Goal: Information Seeking & Learning: Learn about a topic

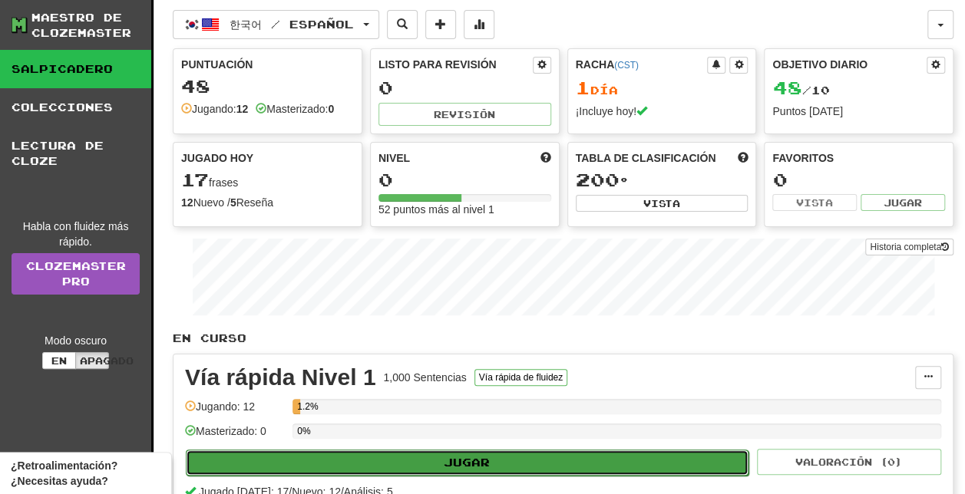
click at [503, 452] on button "Jugar" at bounding box center [467, 463] width 563 height 26
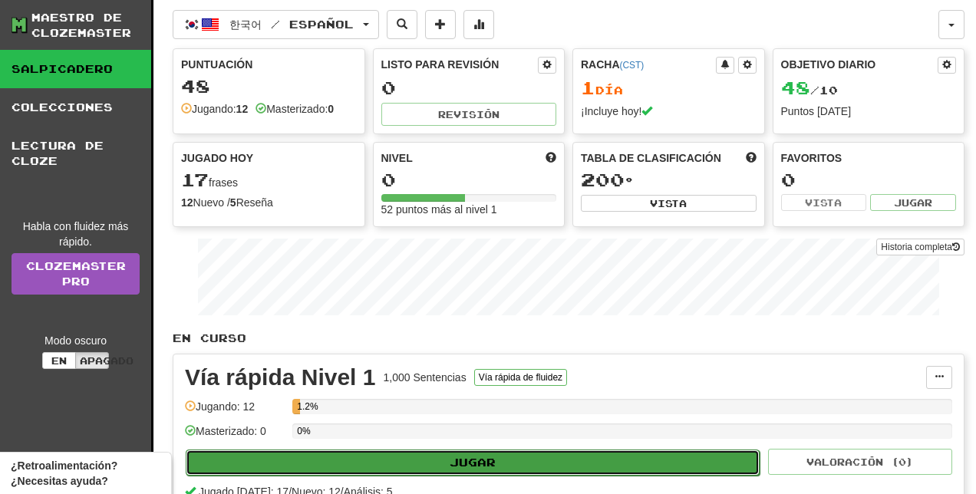
select select "**"
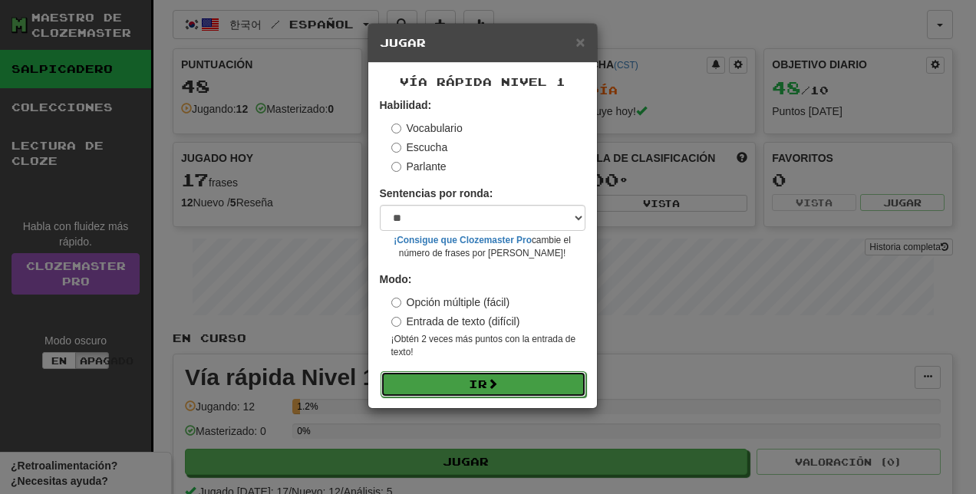
click at [498, 379] on span at bounding box center [492, 383] width 11 height 11
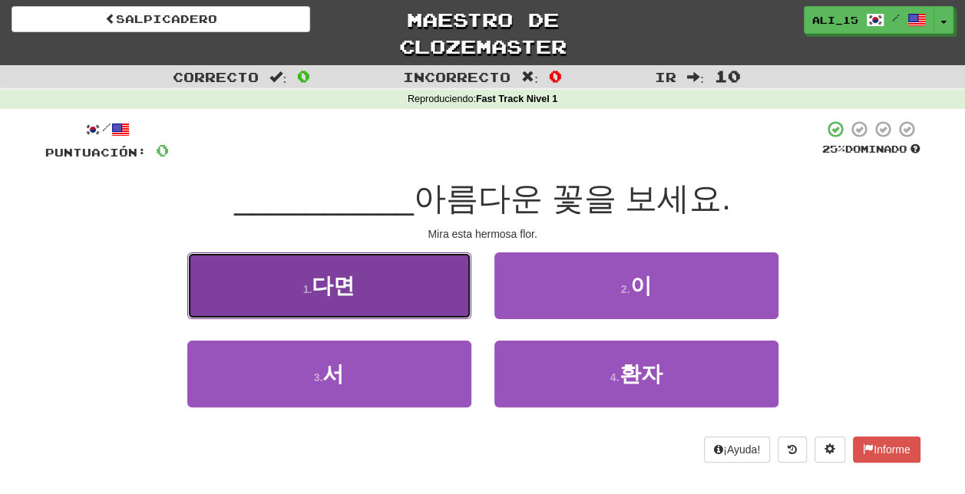
click at [376, 284] on button "1 . 다면" at bounding box center [329, 285] width 284 height 67
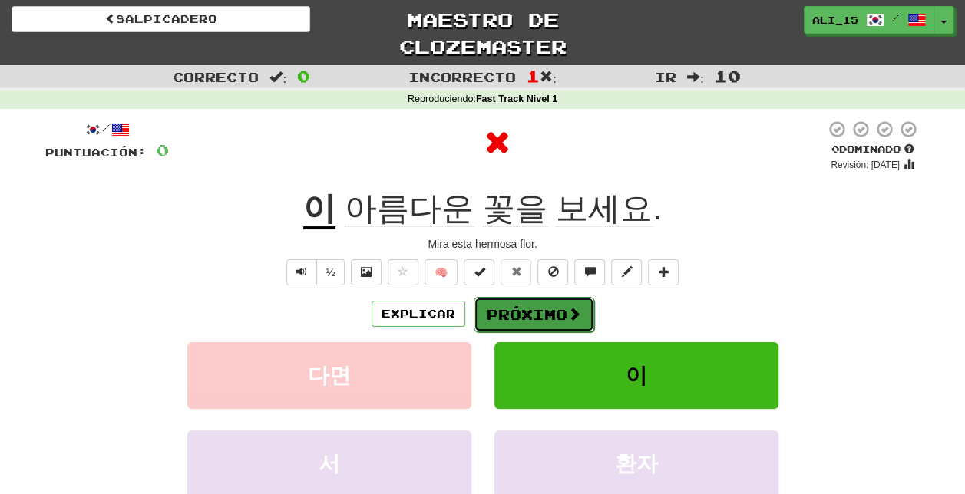
click at [551, 314] on font "Próximo" at bounding box center [527, 314] width 81 height 17
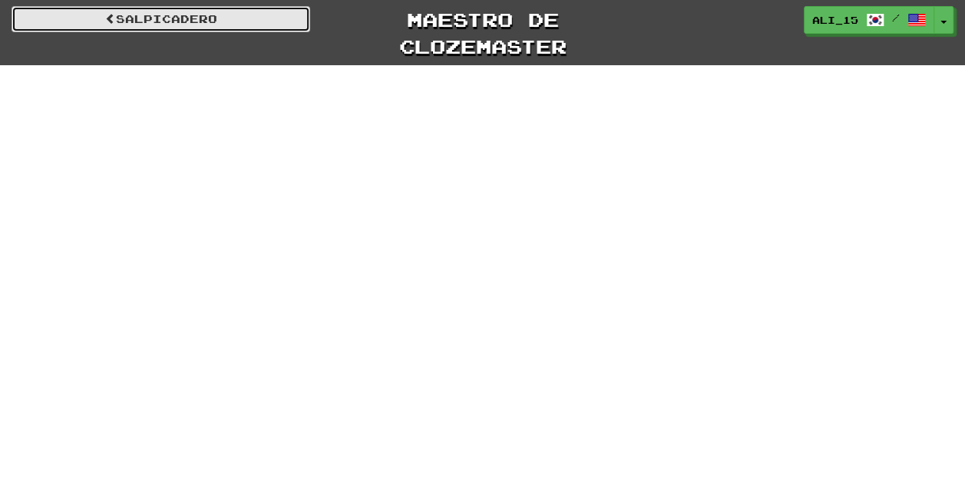
click at [246, 28] on link "Salpicadero" at bounding box center [161, 19] width 299 height 26
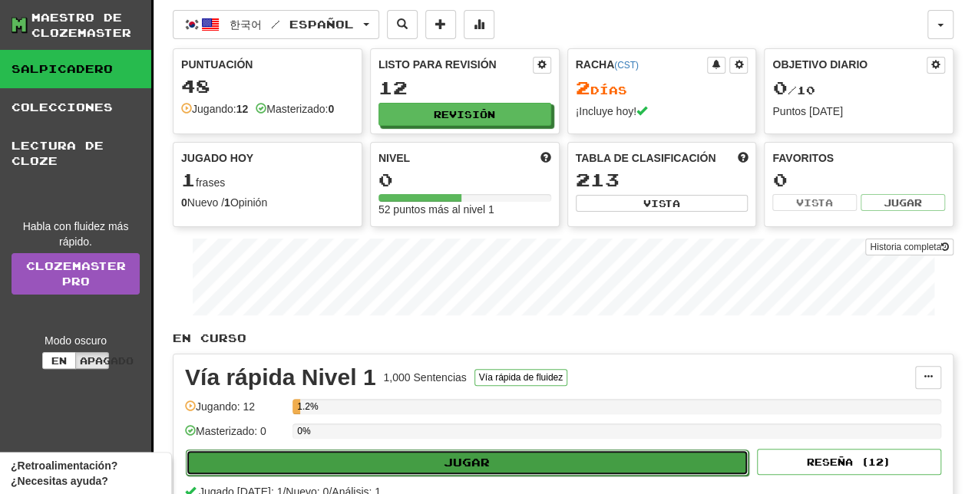
click at [453, 466] on button "Jugar" at bounding box center [467, 463] width 563 height 26
select select "**"
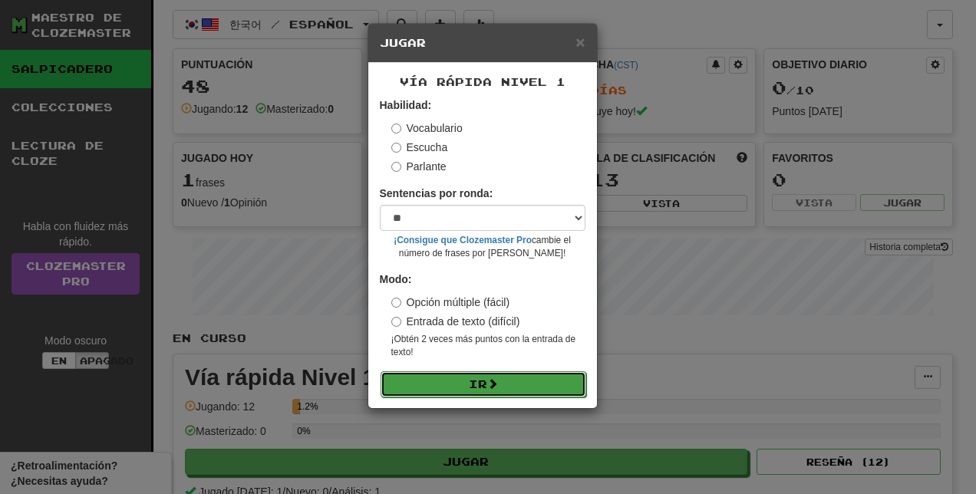
click at [503, 376] on button "Ir" at bounding box center [484, 384] width 206 height 26
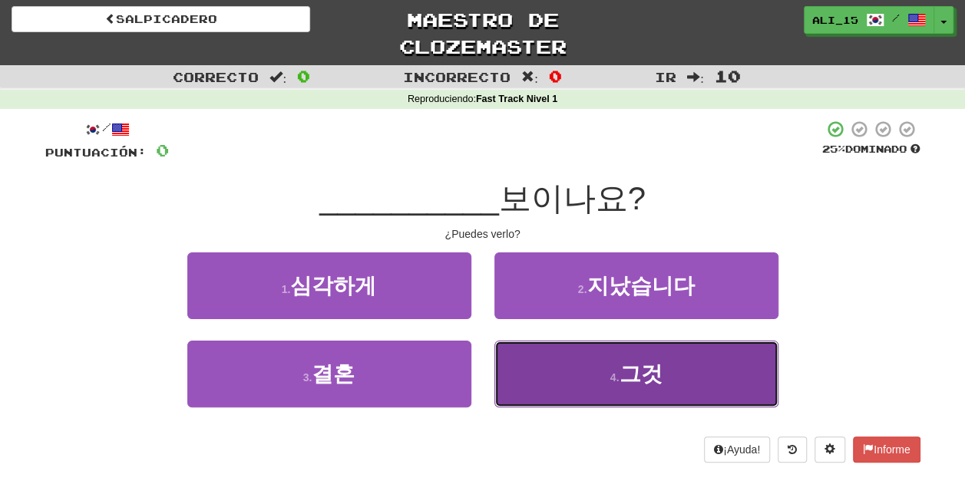
click at [546, 379] on button "4 . 그것" at bounding box center [636, 374] width 284 height 67
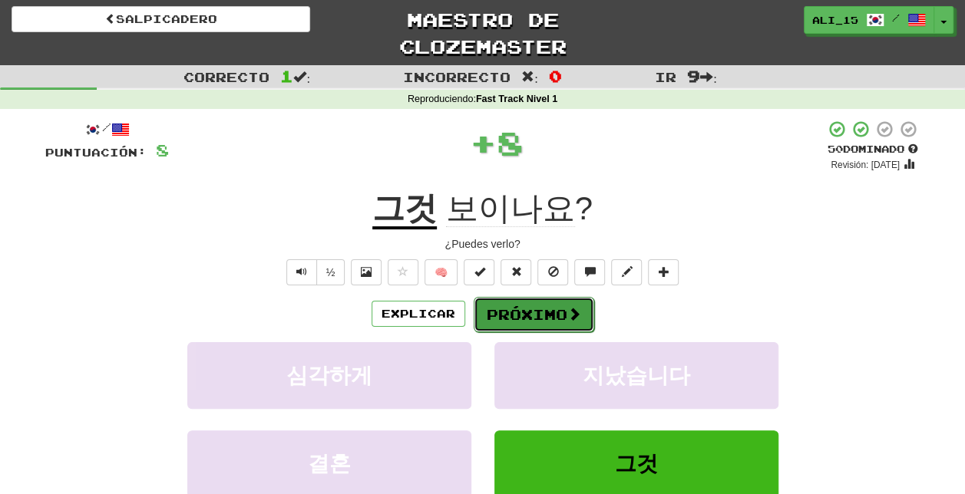
click at [548, 314] on font "Próximo" at bounding box center [527, 314] width 81 height 17
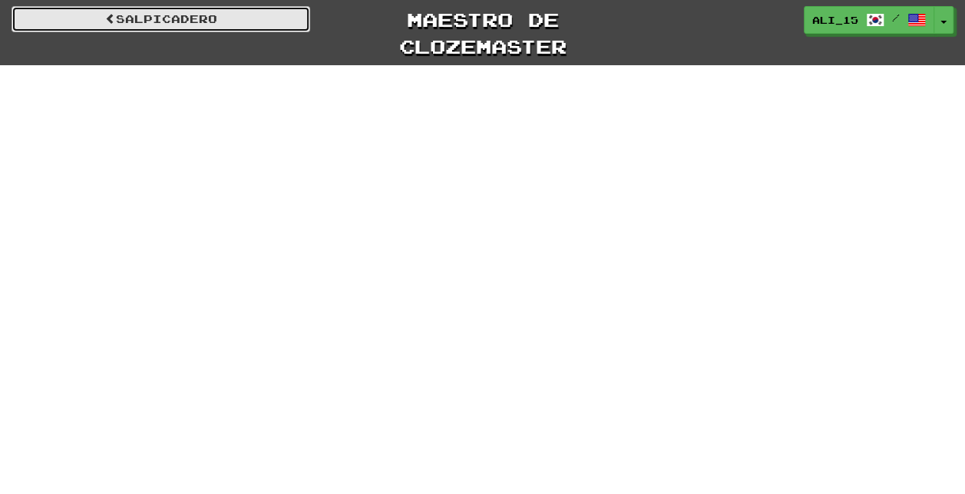
click at [243, 15] on link "Salpicadero" at bounding box center [161, 19] width 299 height 26
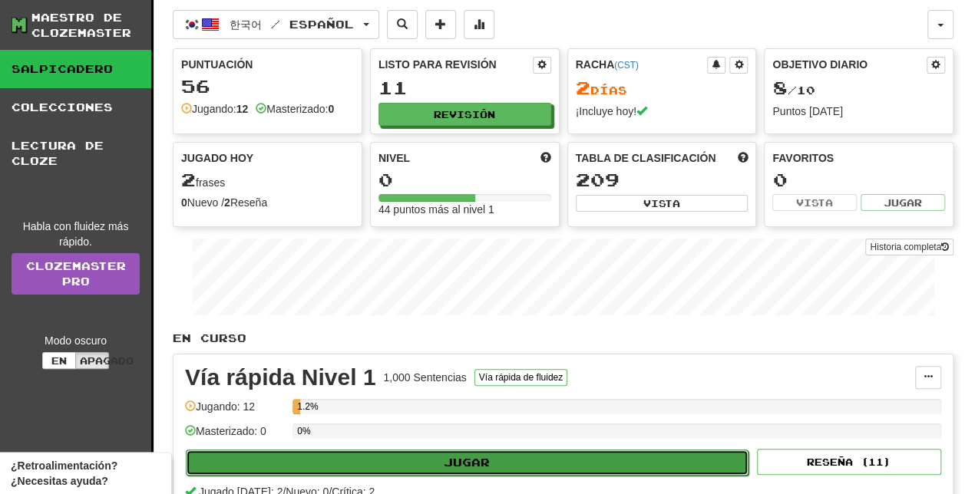
click at [568, 464] on button "Jugar" at bounding box center [467, 463] width 563 height 26
select select "**"
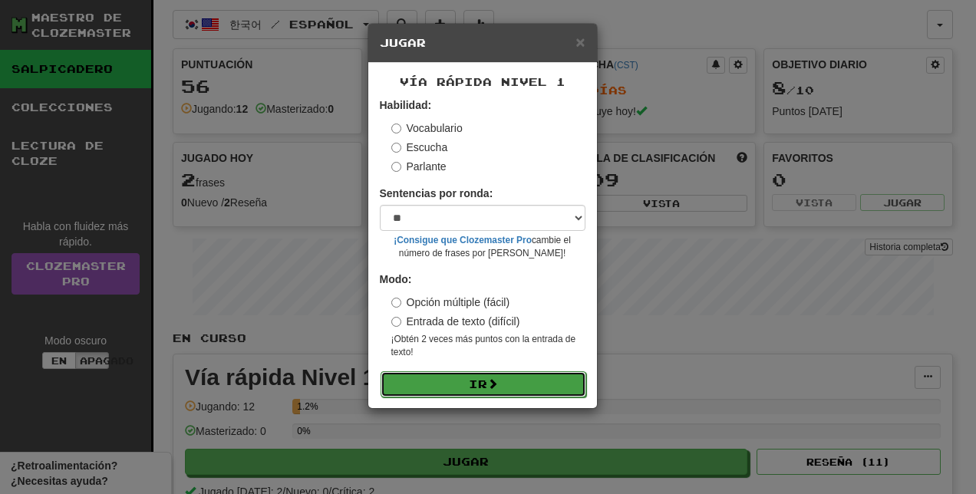
click at [506, 376] on button "Ir" at bounding box center [484, 384] width 206 height 26
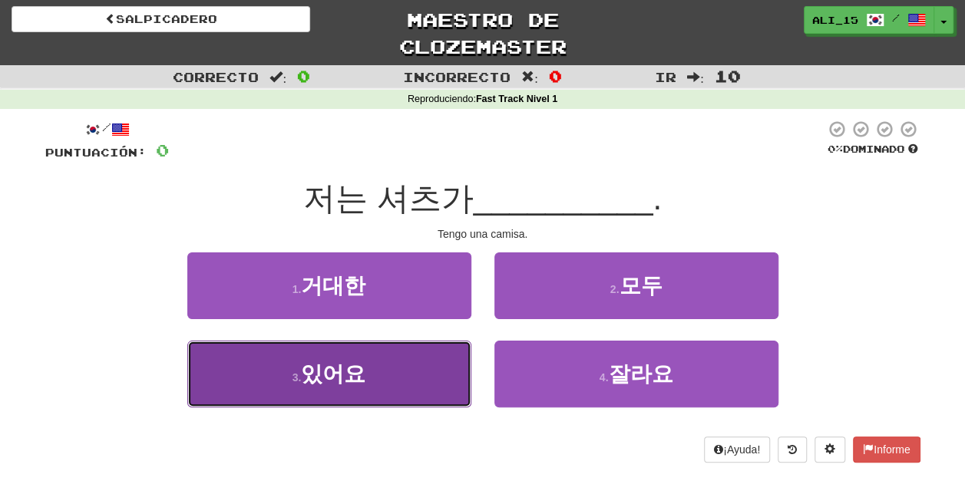
click at [431, 370] on button "3 . 있어요" at bounding box center [329, 374] width 284 height 67
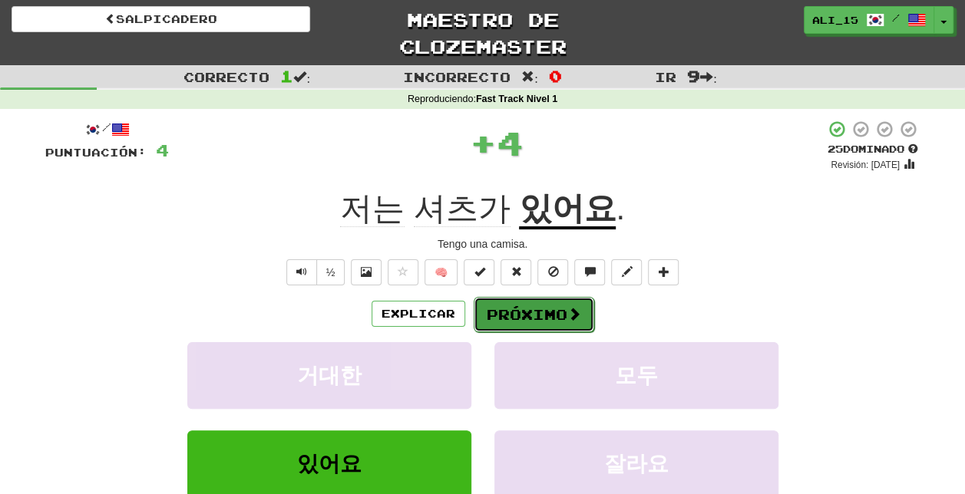
click at [545, 309] on font "Próximo" at bounding box center [527, 314] width 81 height 17
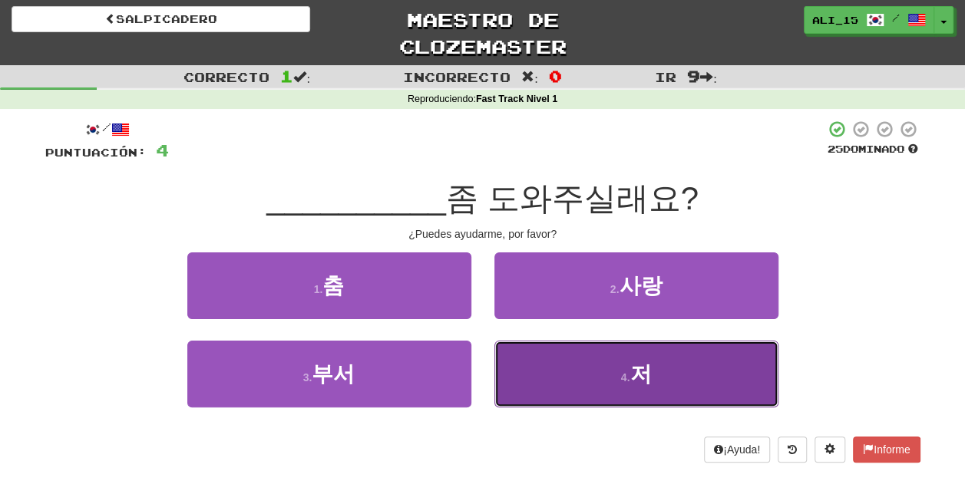
click at [531, 365] on button "4 . 저" at bounding box center [636, 374] width 284 height 67
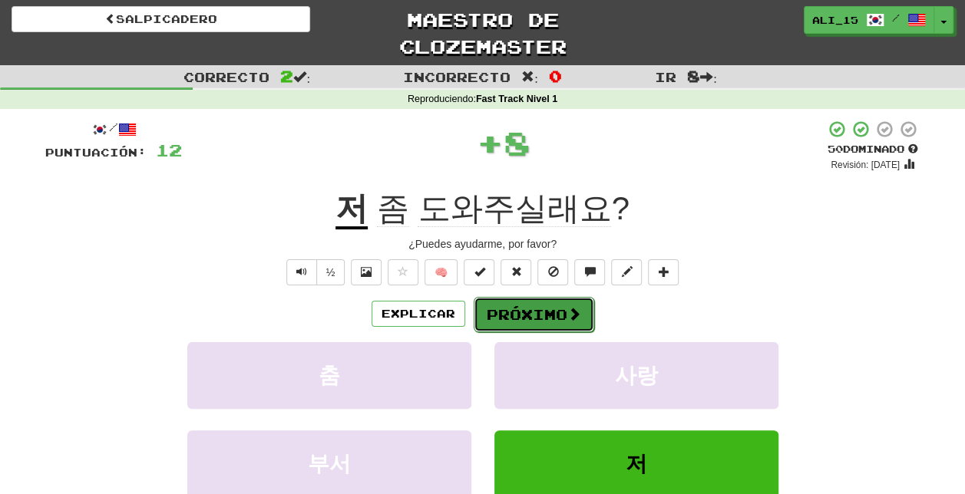
click at [536, 302] on button "Próximo" at bounding box center [534, 314] width 120 height 35
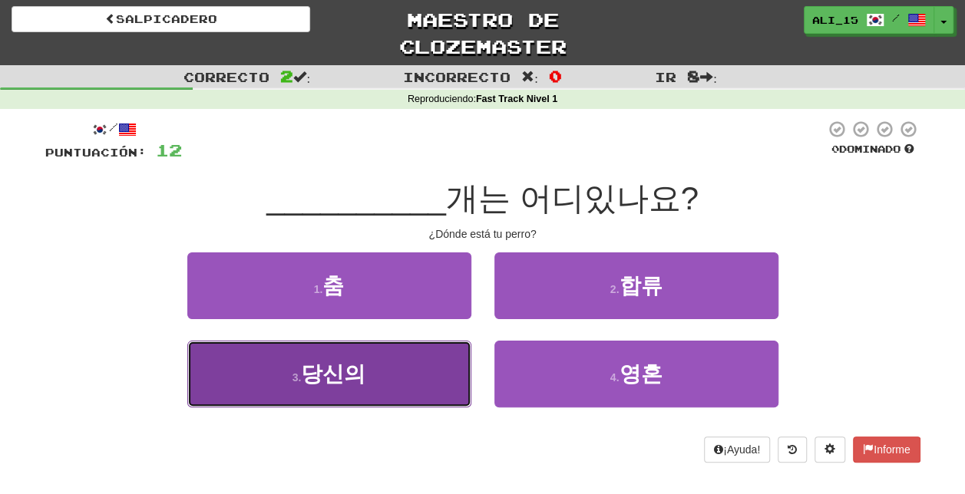
click at [411, 384] on button "3 . 당신의" at bounding box center [329, 374] width 284 height 67
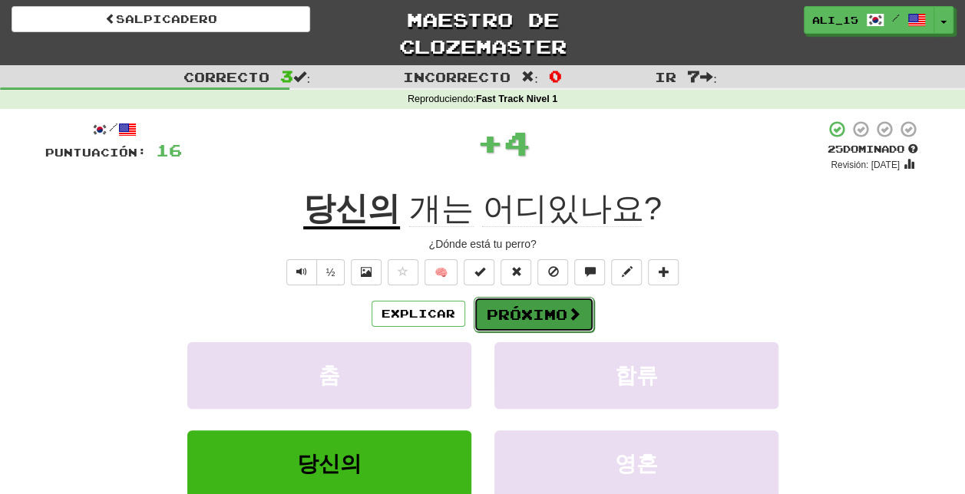
click at [519, 309] on font "Próximo" at bounding box center [527, 314] width 81 height 17
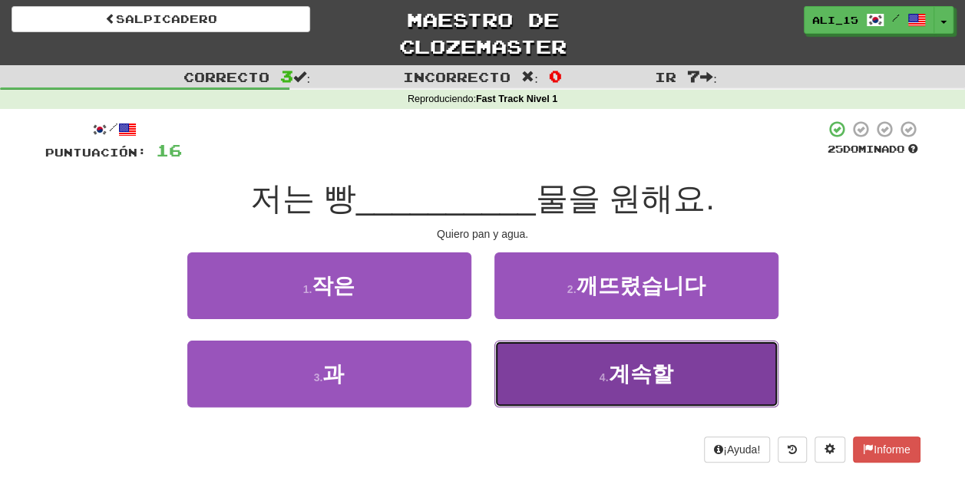
click at [540, 371] on button "4 . 계속할" at bounding box center [636, 374] width 284 height 67
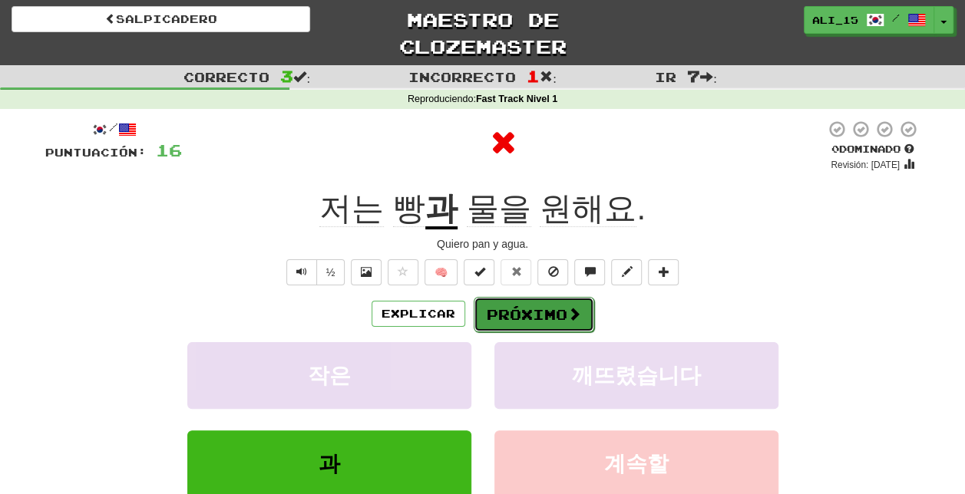
click at [543, 316] on font "Próximo" at bounding box center [527, 314] width 81 height 17
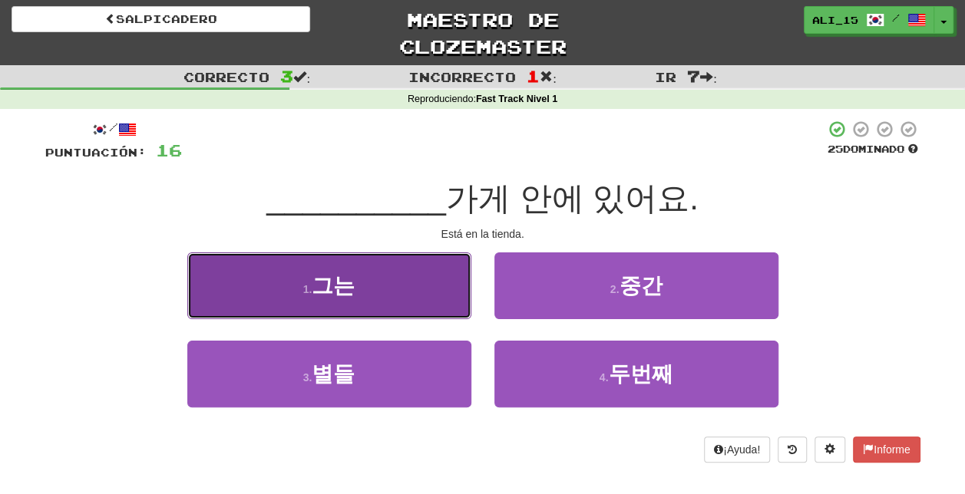
click at [406, 296] on button "1 . 그는" at bounding box center [329, 285] width 284 height 67
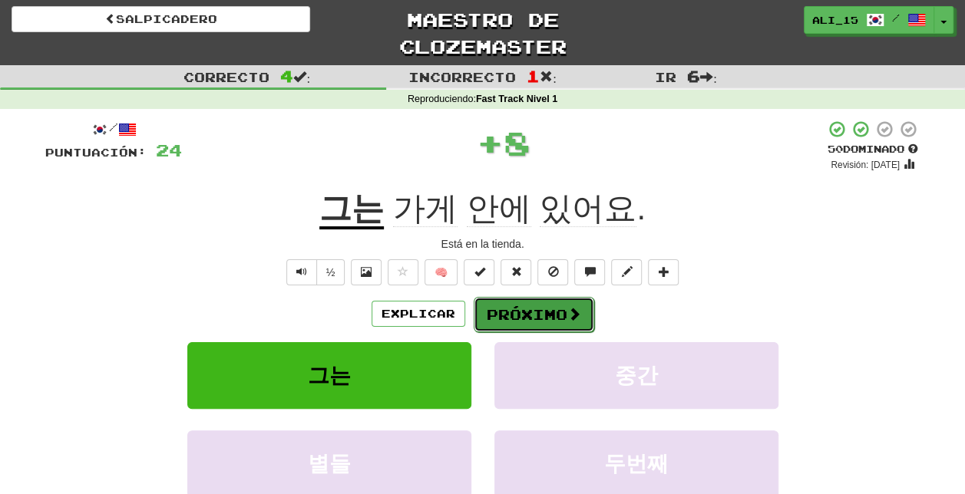
click at [531, 318] on font "Próximo" at bounding box center [527, 314] width 81 height 17
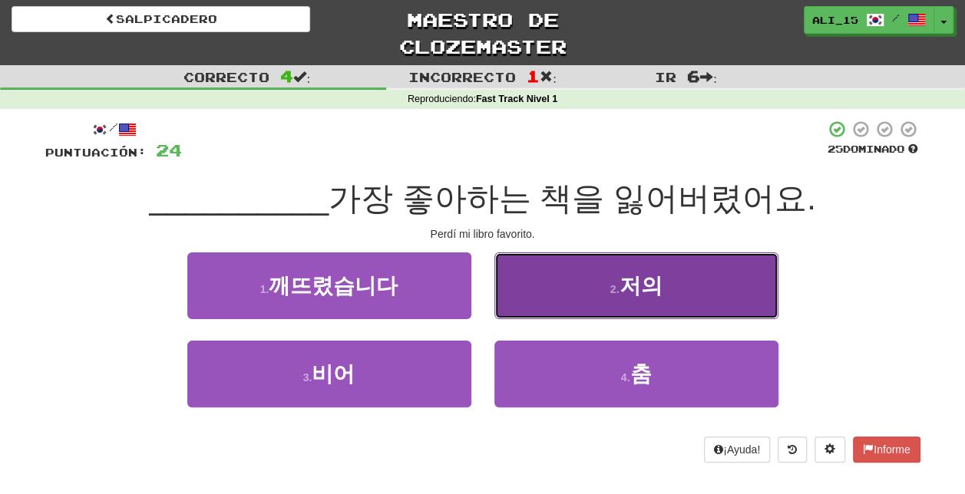
click at [567, 296] on button "2 . 저의" at bounding box center [636, 285] width 284 height 67
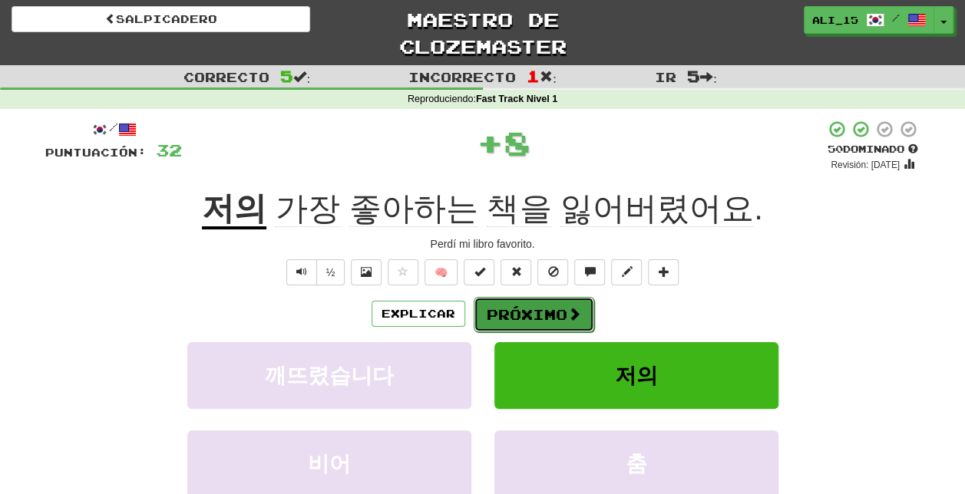
click at [556, 311] on font "Próximo" at bounding box center [527, 314] width 81 height 17
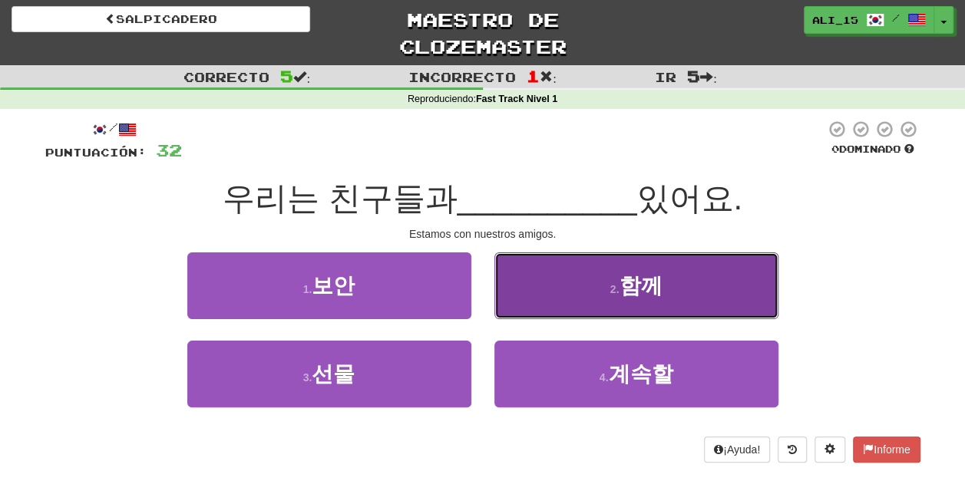
click at [548, 310] on button "2 . 함께" at bounding box center [636, 285] width 284 height 67
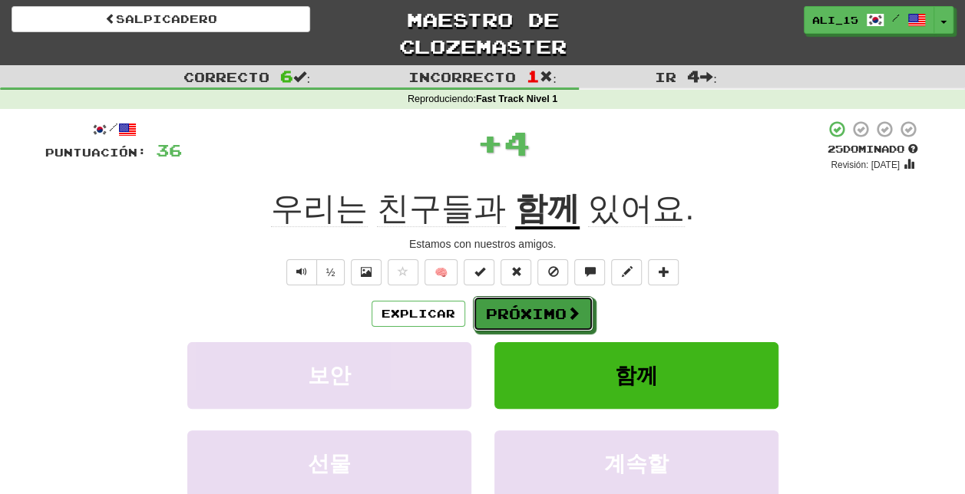
click at [548, 310] on font "Próximo" at bounding box center [526, 313] width 81 height 17
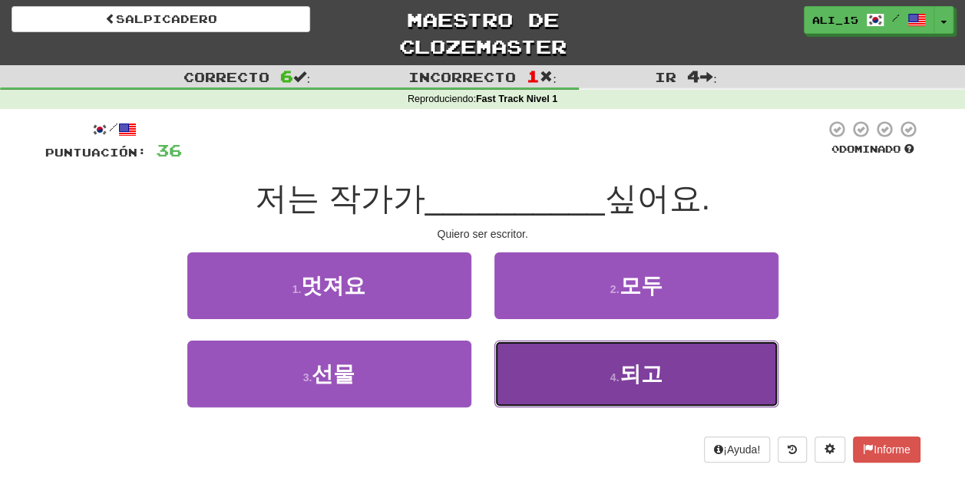
click at [527, 391] on button "4 . 되고" at bounding box center [636, 374] width 284 height 67
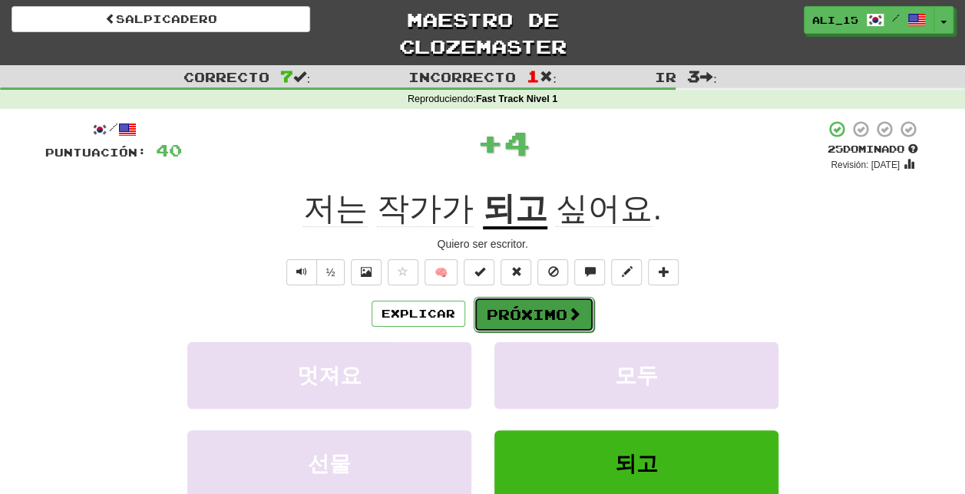
click at [564, 322] on button "Próximo" at bounding box center [534, 314] width 120 height 35
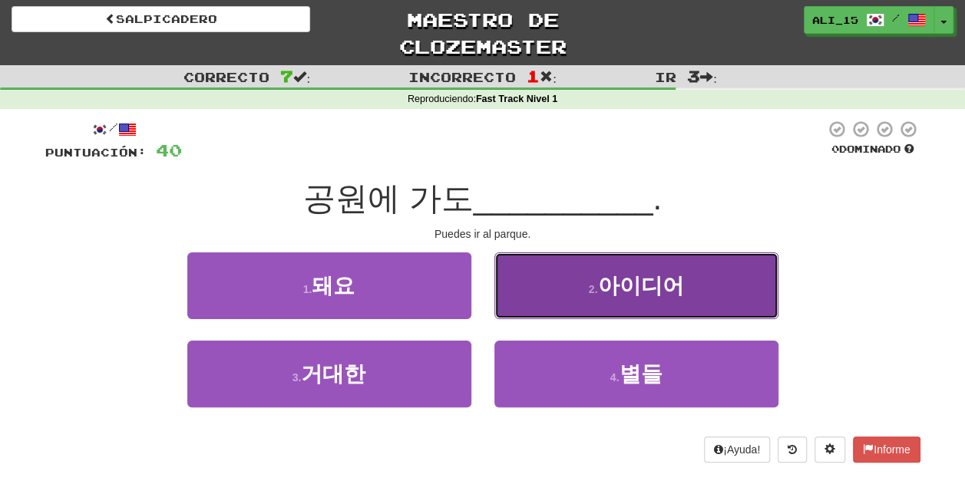
click at [536, 315] on button "2 . 아이디어" at bounding box center [636, 285] width 284 height 67
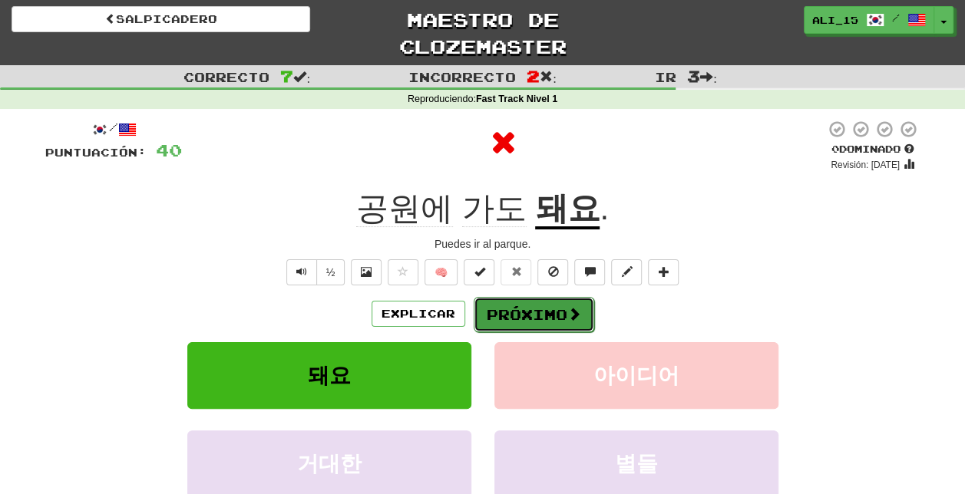
click at [508, 315] on font "Próximo" at bounding box center [527, 314] width 81 height 17
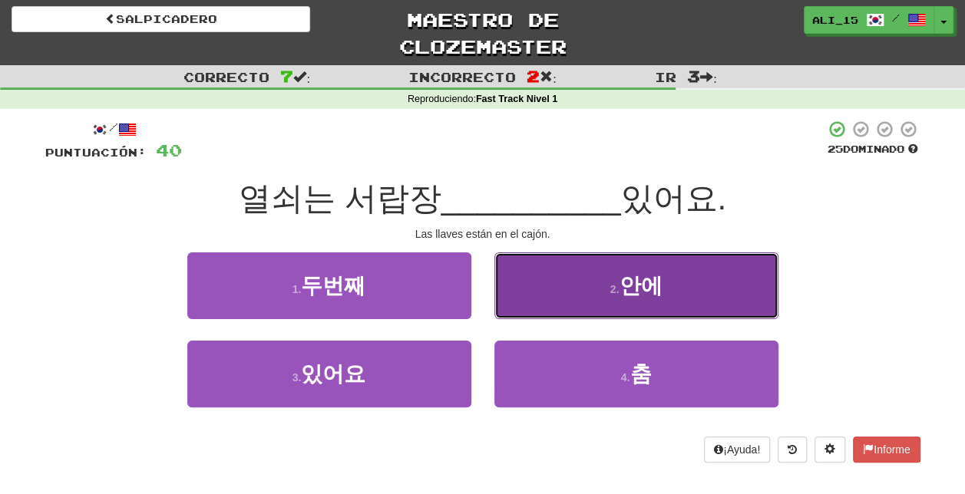
click at [548, 312] on button "2 . 안에" at bounding box center [636, 285] width 284 height 67
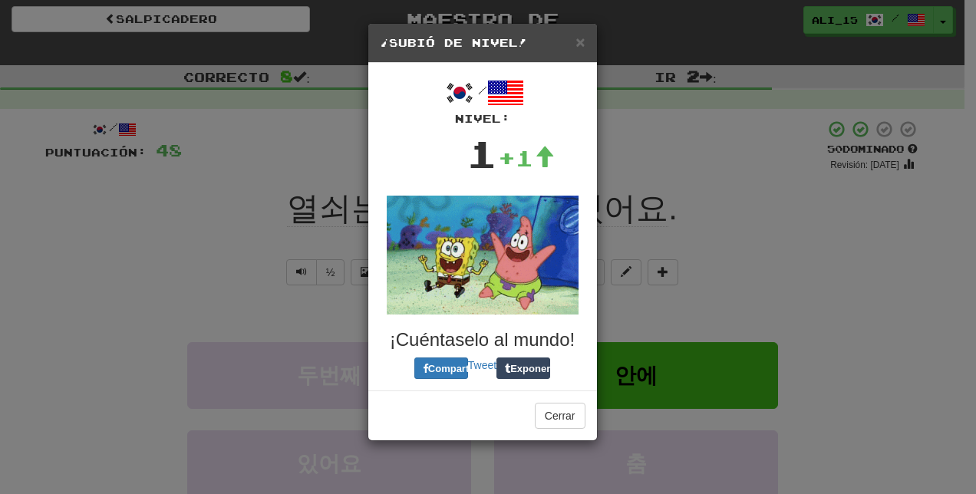
click at [548, 312] on img at bounding box center [483, 255] width 192 height 119
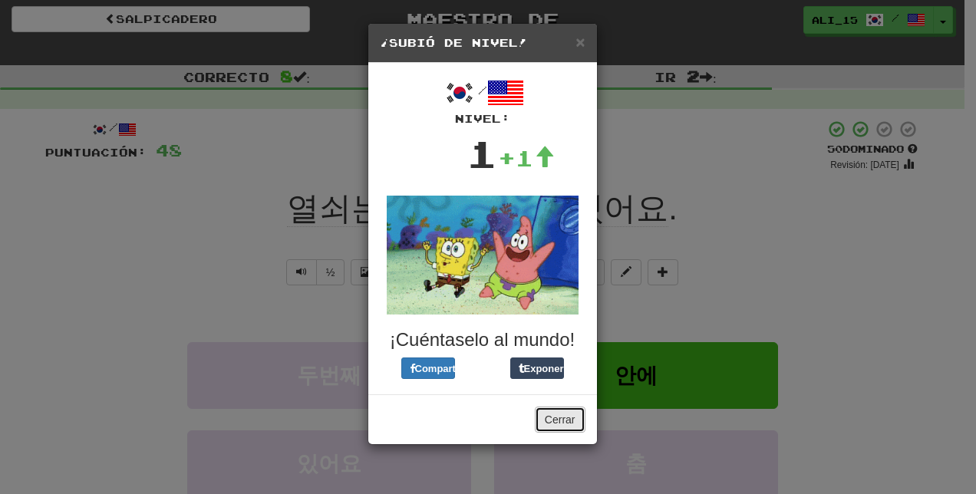
click at [574, 412] on button "Cerrar" at bounding box center [560, 420] width 51 height 26
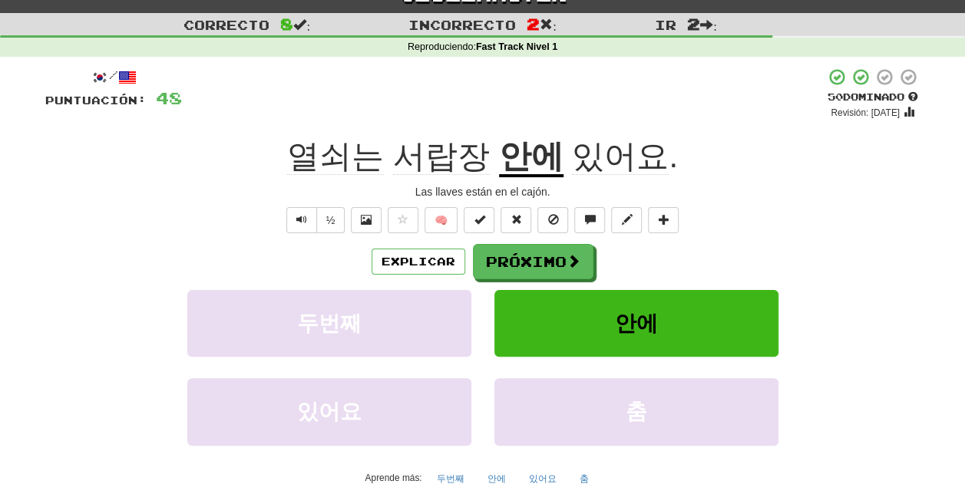
scroll to position [71, 0]
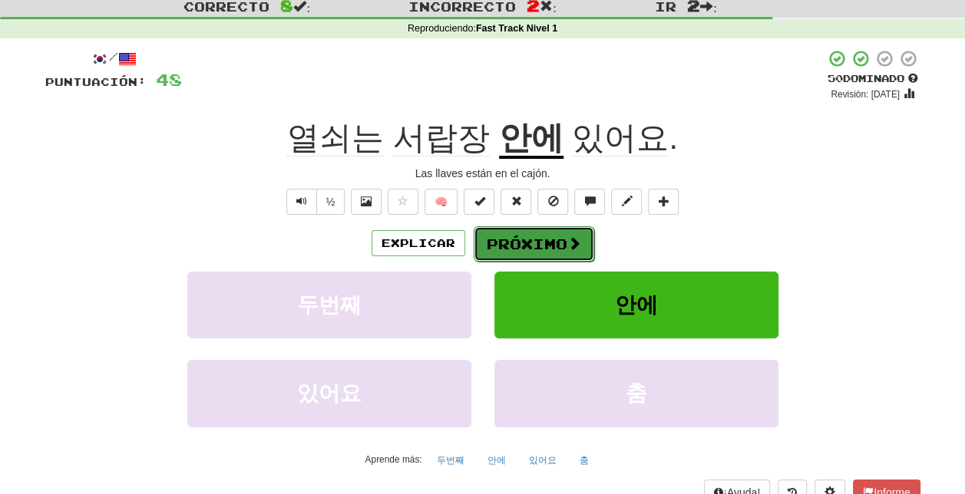
click at [573, 246] on span at bounding box center [574, 243] width 14 height 14
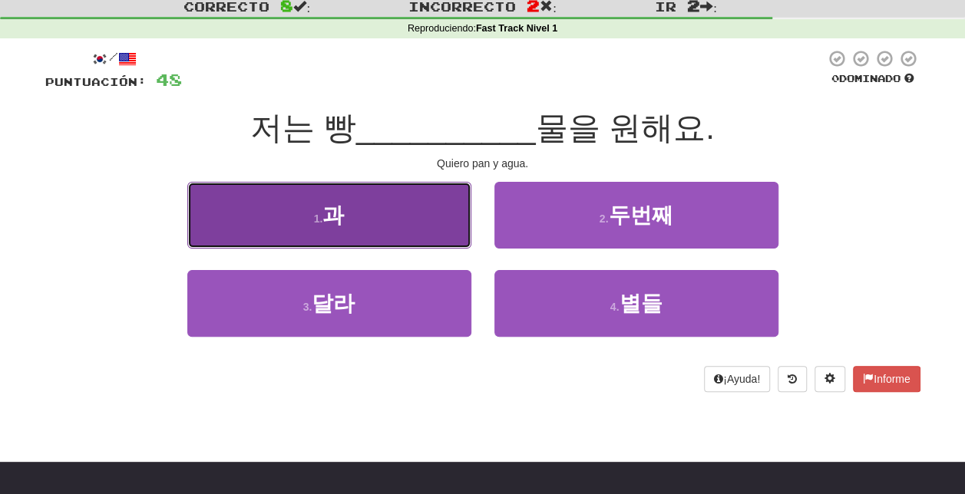
click at [416, 227] on button "1 . 과" at bounding box center [329, 215] width 284 height 67
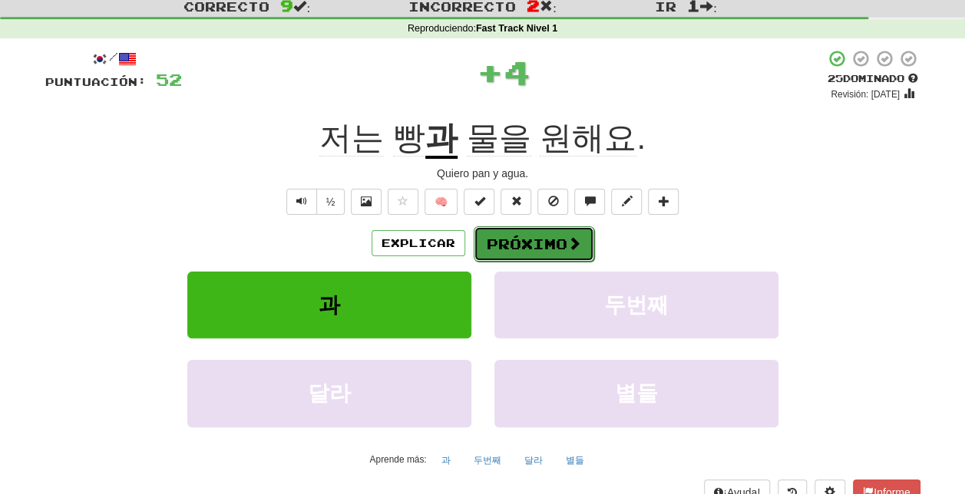
click at [525, 250] on font "Próximo" at bounding box center [527, 244] width 81 height 17
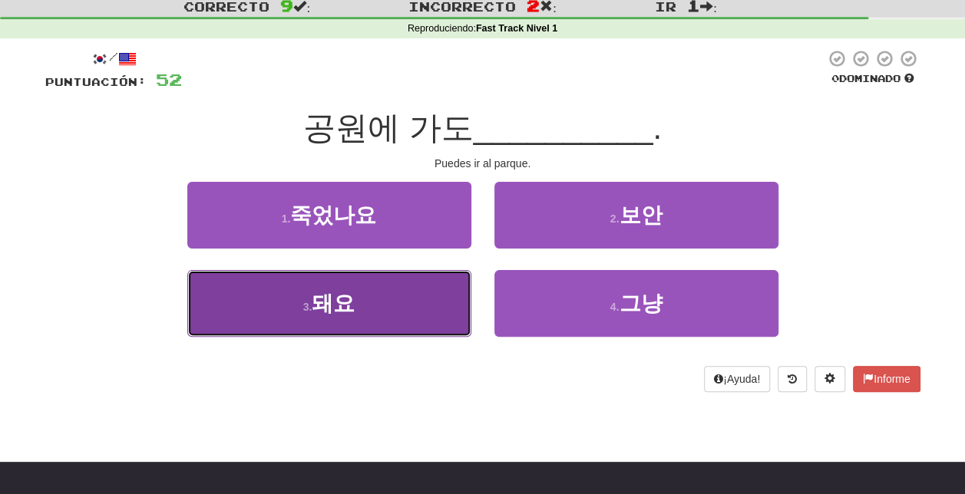
click at [421, 310] on button "3 . 돼요" at bounding box center [329, 303] width 284 height 67
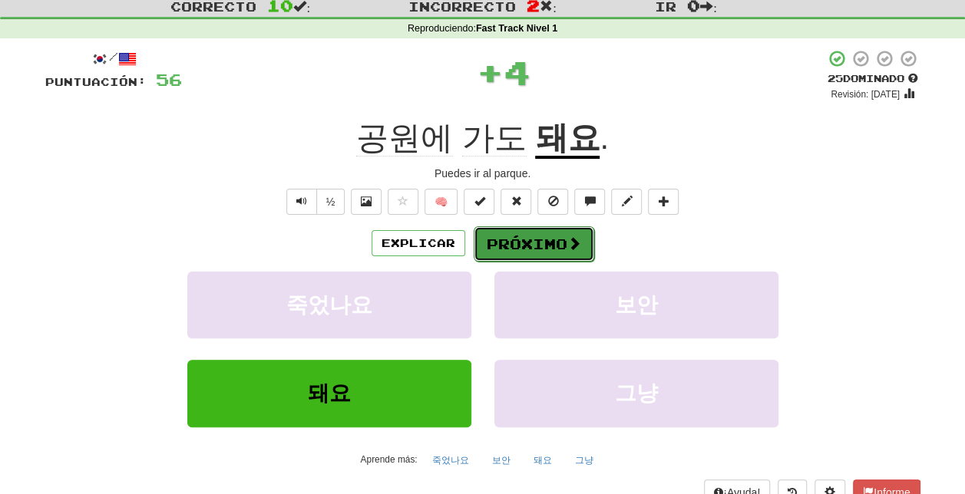
click at [546, 237] on font "Próximo" at bounding box center [527, 244] width 81 height 17
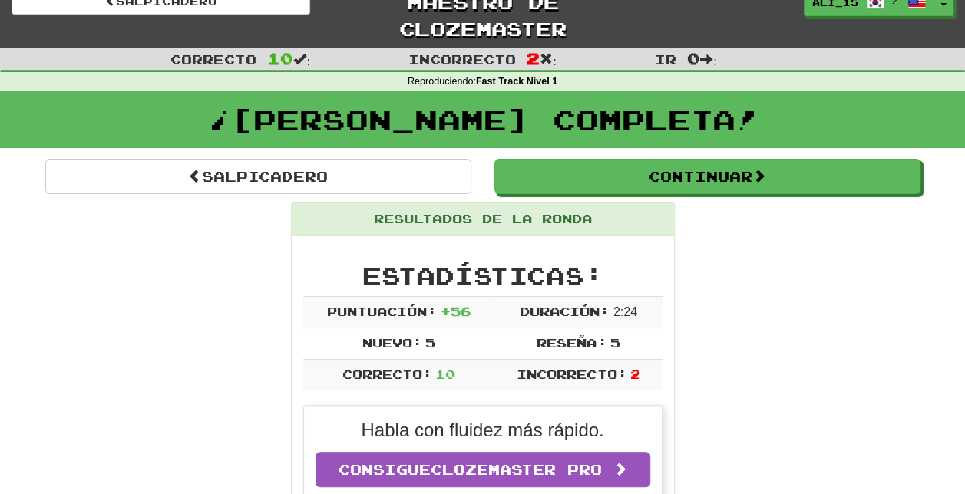
scroll to position [0, 0]
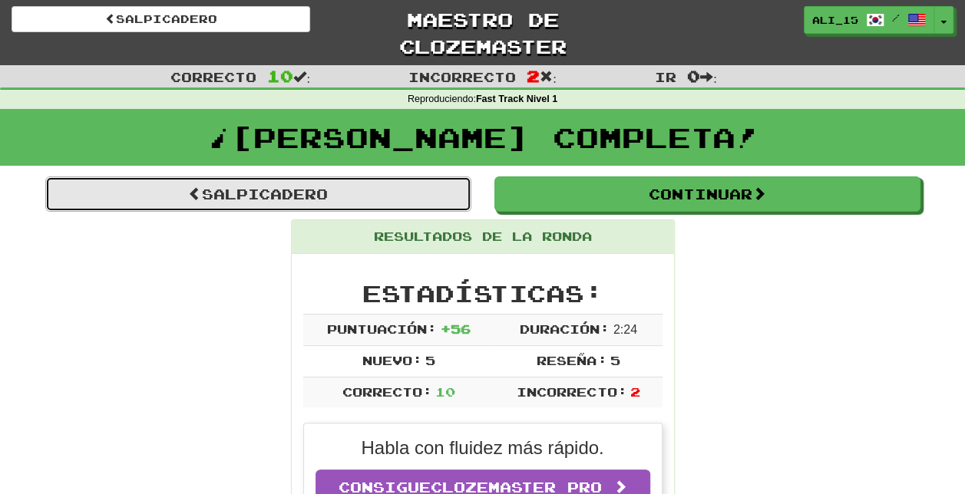
click at [284, 202] on link "Salpicadero" at bounding box center [258, 194] width 426 height 35
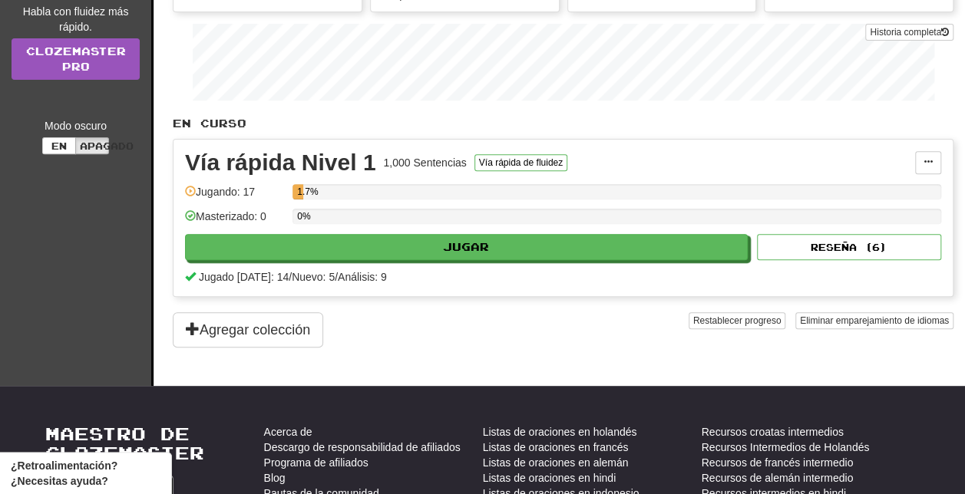
scroll to position [276, 0]
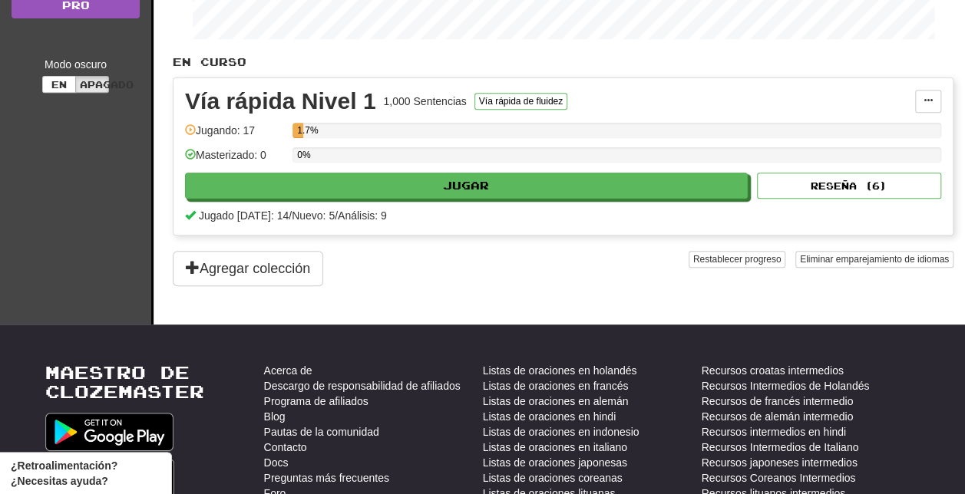
click at [949, 78] on div "Vía rápida Nivel 1 1,000 Sentencias Vía rápida de fluidez Manage Sentences Unpi…" at bounding box center [562, 156] width 779 height 157
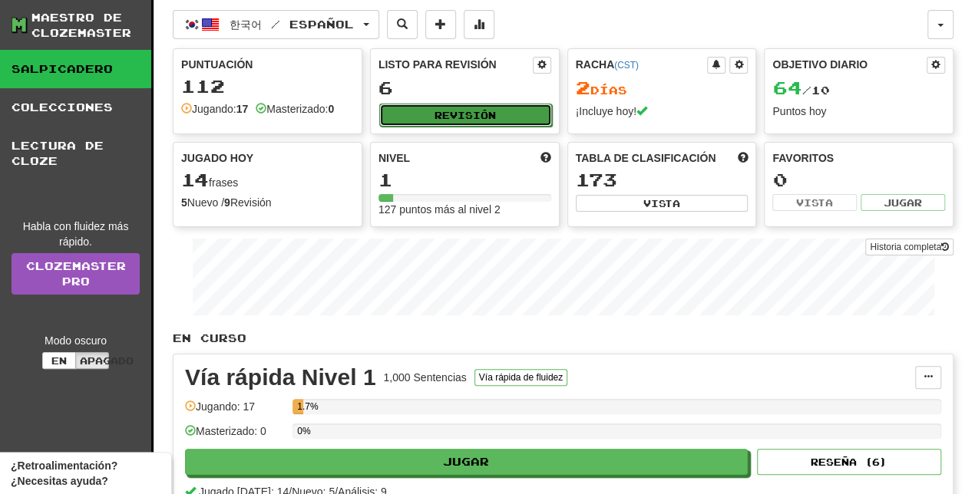
click at [444, 116] on button "Revisión" at bounding box center [465, 115] width 173 height 23
select select "**"
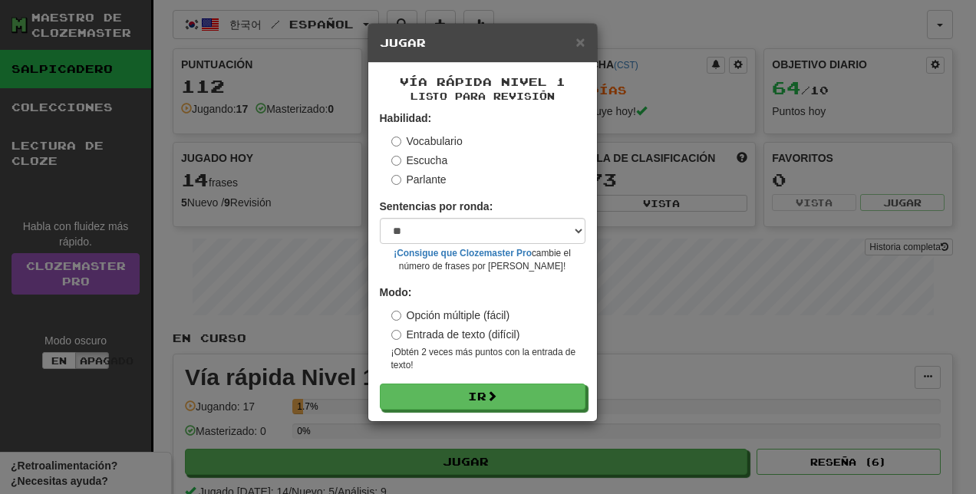
click at [586, 48] on div "× Jugar" at bounding box center [482, 43] width 229 height 39
click at [582, 46] on span "×" at bounding box center [580, 42] width 9 height 18
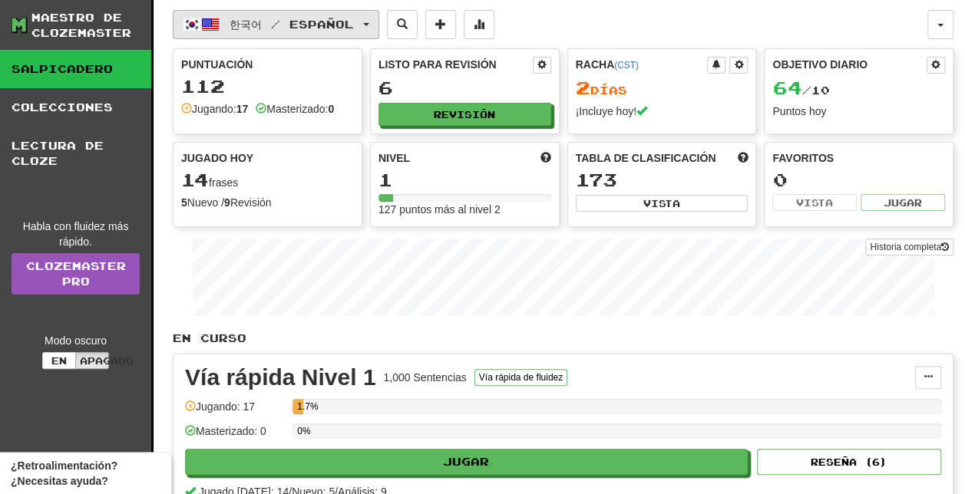
click at [356, 30] on button "한국어 / Español" at bounding box center [276, 24] width 206 height 29
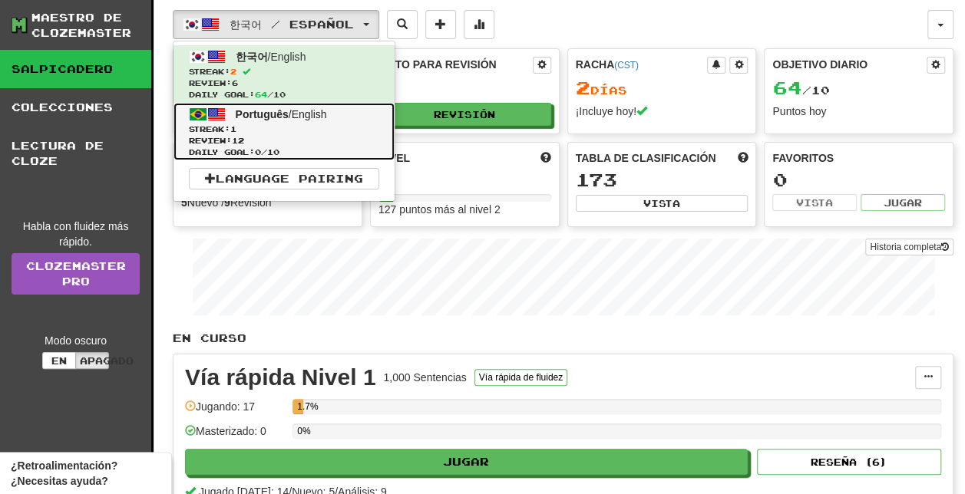
click at [351, 112] on link "Português / English Streak: 1 Review: 12 Daily Goal: 0 / 10" at bounding box center [283, 132] width 221 height 58
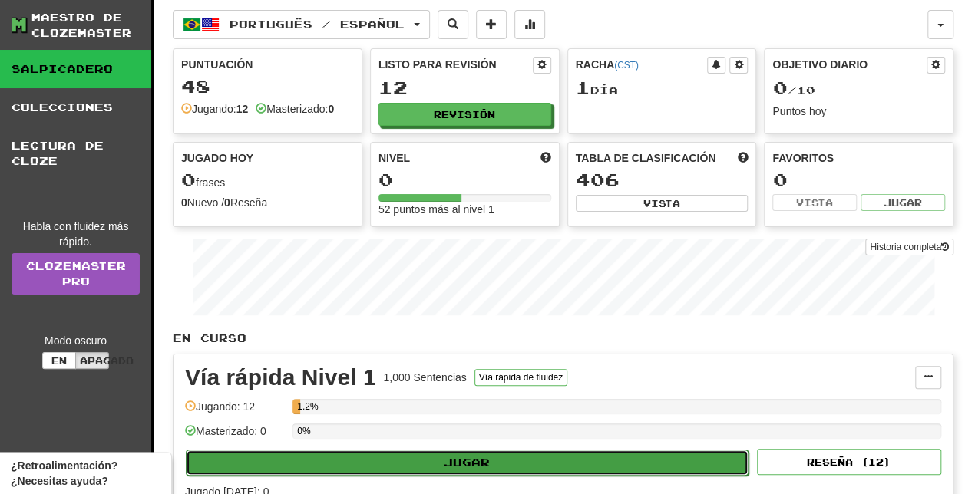
click at [447, 459] on button "Jugar" at bounding box center [467, 463] width 563 height 26
select select "**"
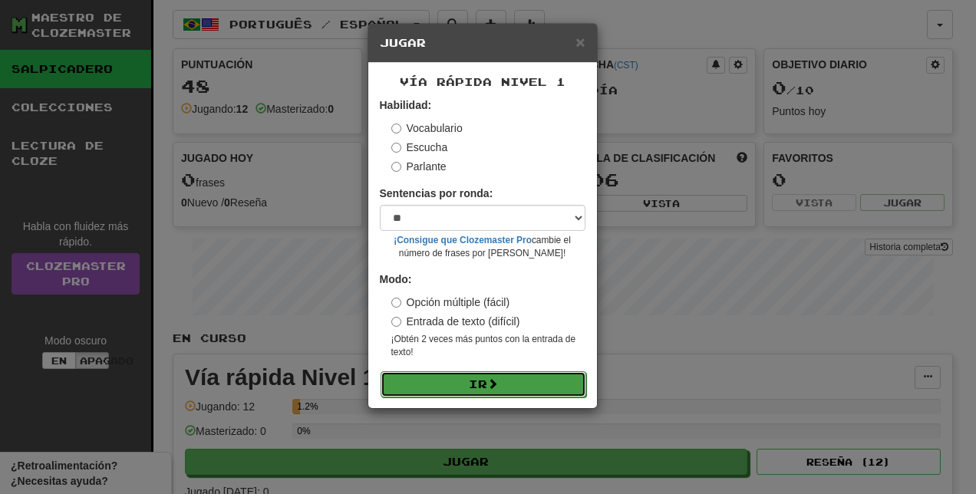
click at [464, 380] on button "Ir" at bounding box center [484, 384] width 206 height 26
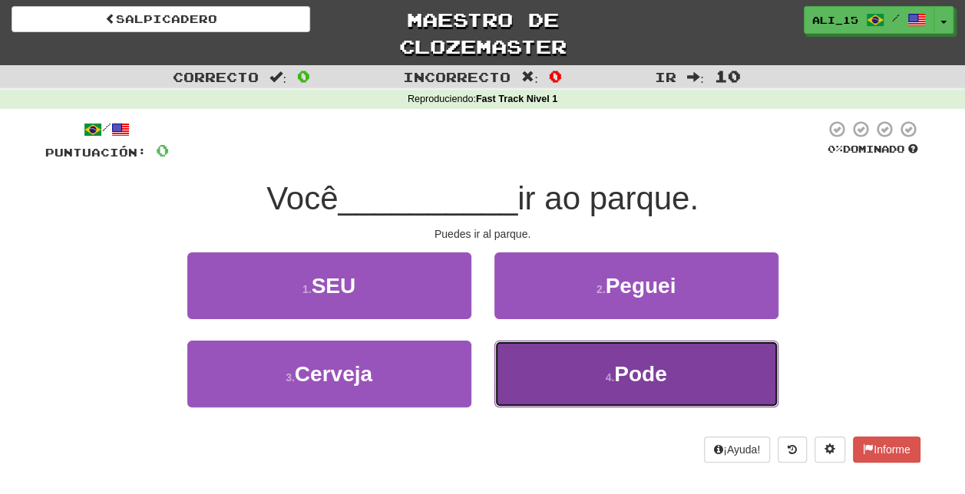
click at [536, 391] on button "4. Pode" at bounding box center [636, 374] width 284 height 67
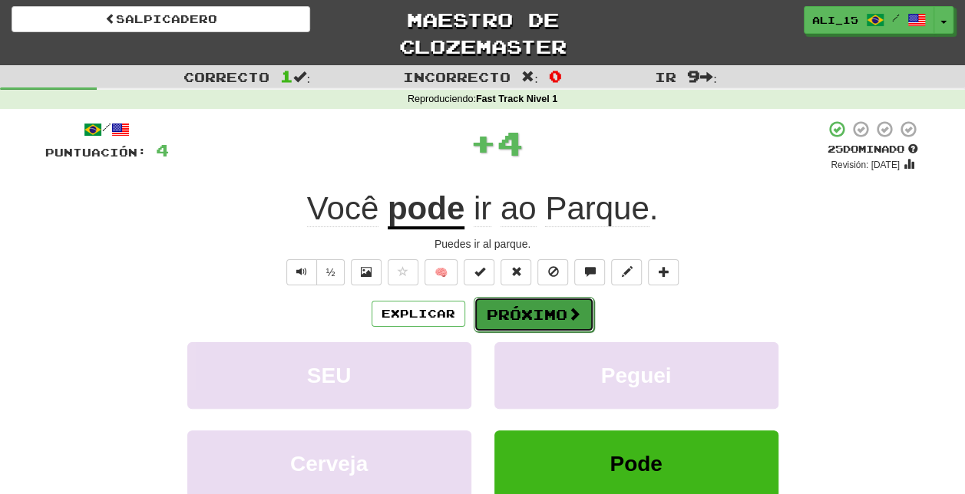
click at [556, 307] on font "Próximo" at bounding box center [527, 314] width 81 height 17
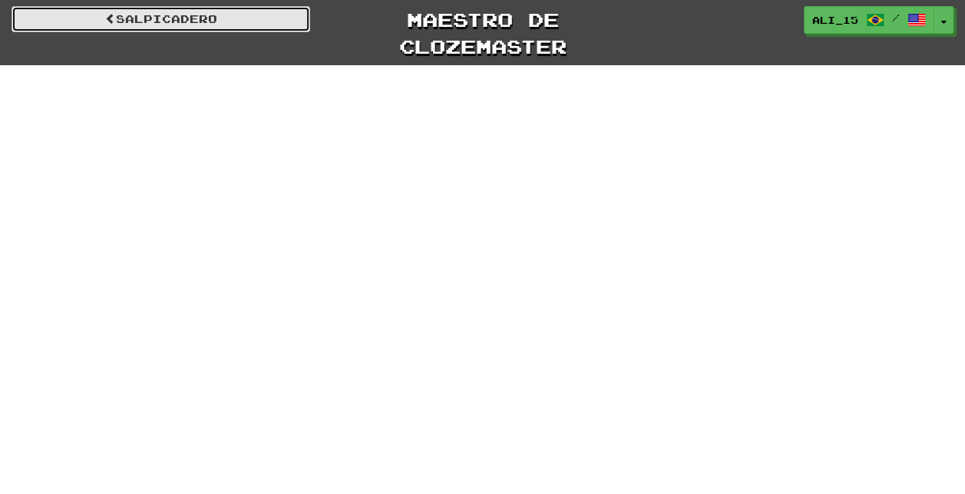
click at [298, 25] on link "Salpicadero" at bounding box center [161, 19] width 299 height 26
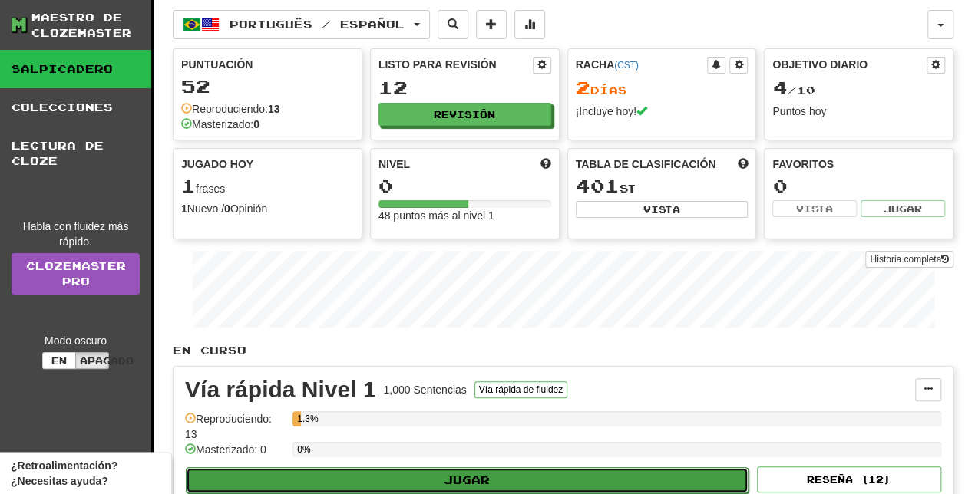
click at [550, 482] on button "Jugar" at bounding box center [467, 480] width 563 height 26
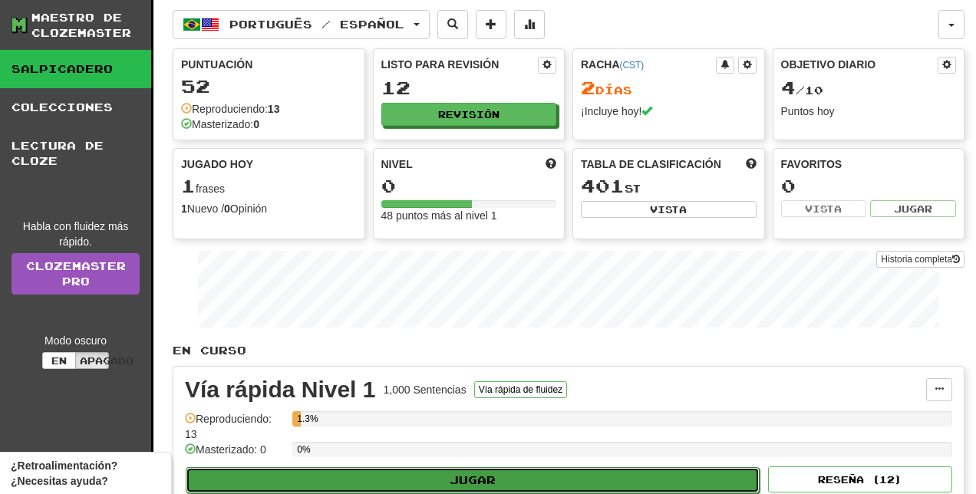
select select "**"
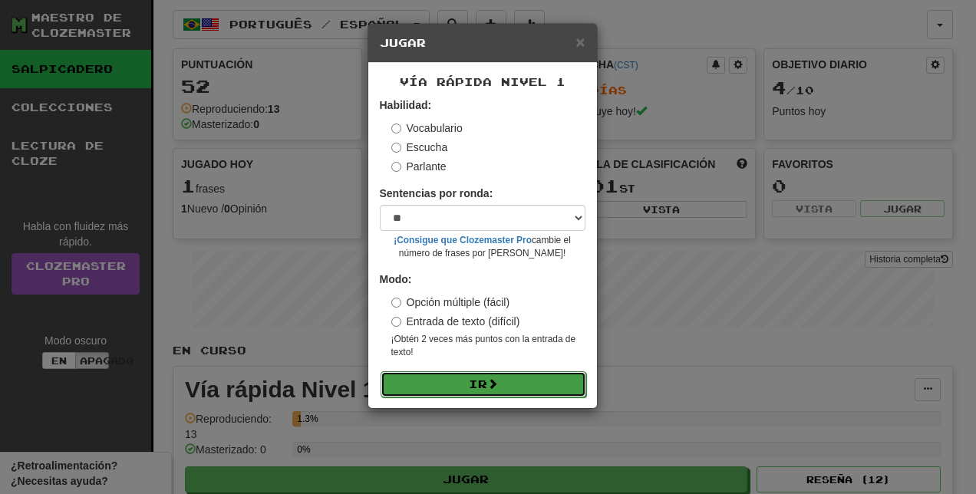
click at [526, 381] on button "Ir" at bounding box center [484, 384] width 206 height 26
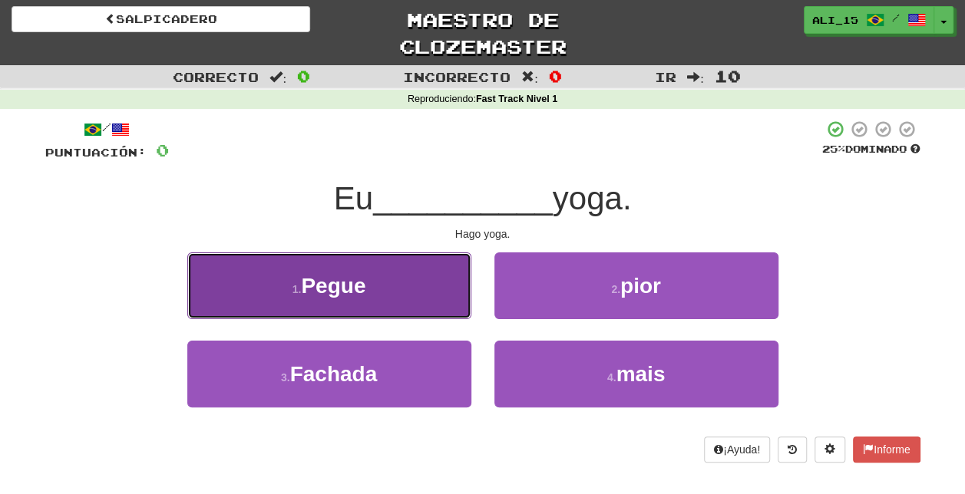
click at [410, 287] on button "1. Pegue" at bounding box center [329, 285] width 284 height 67
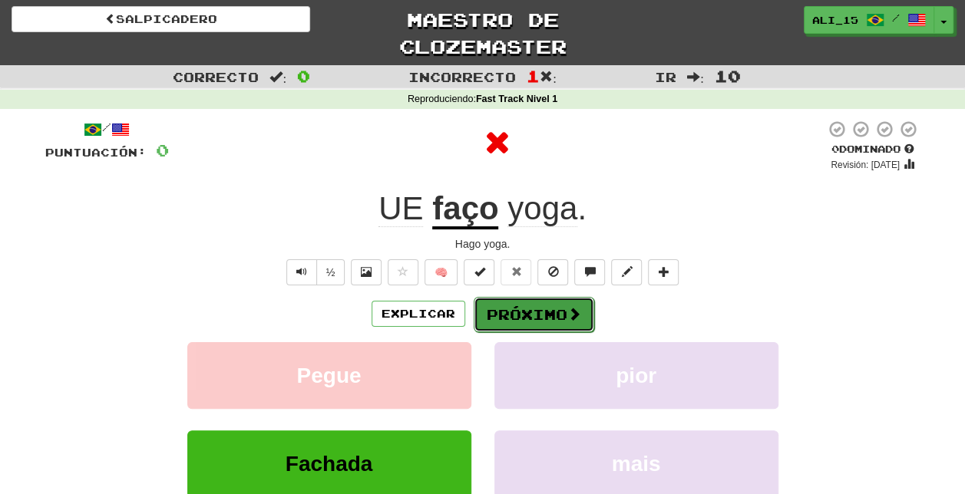
click at [556, 306] on font "Próximo" at bounding box center [527, 314] width 81 height 17
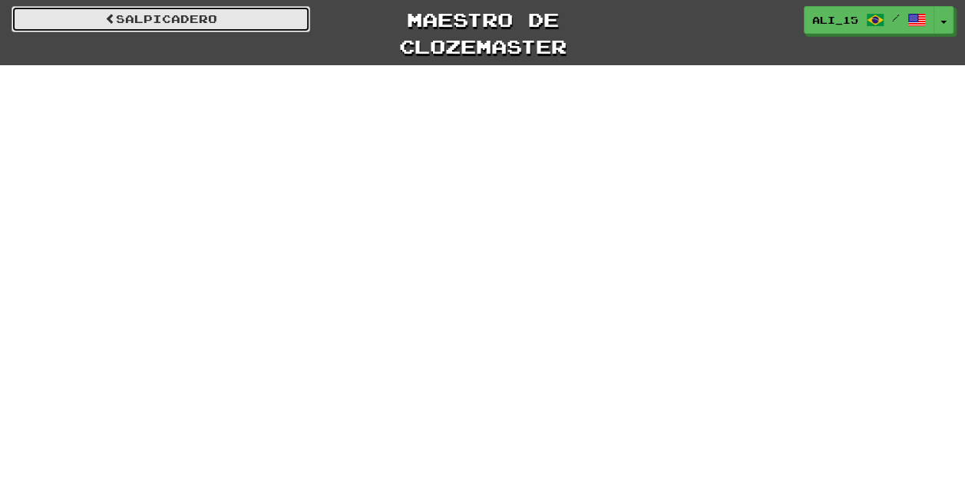
click at [285, 25] on link "Salpicadero" at bounding box center [161, 19] width 299 height 26
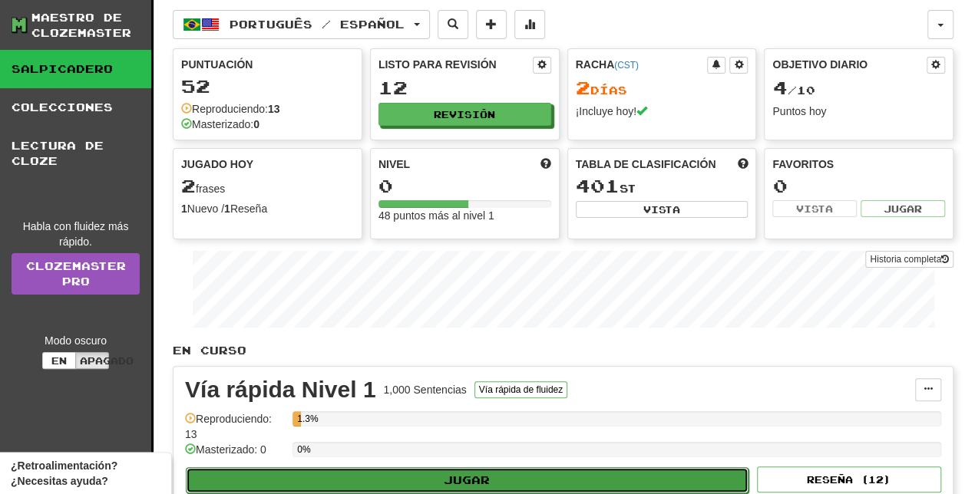
click at [558, 485] on button "Jugar" at bounding box center [467, 480] width 563 height 26
select select "**"
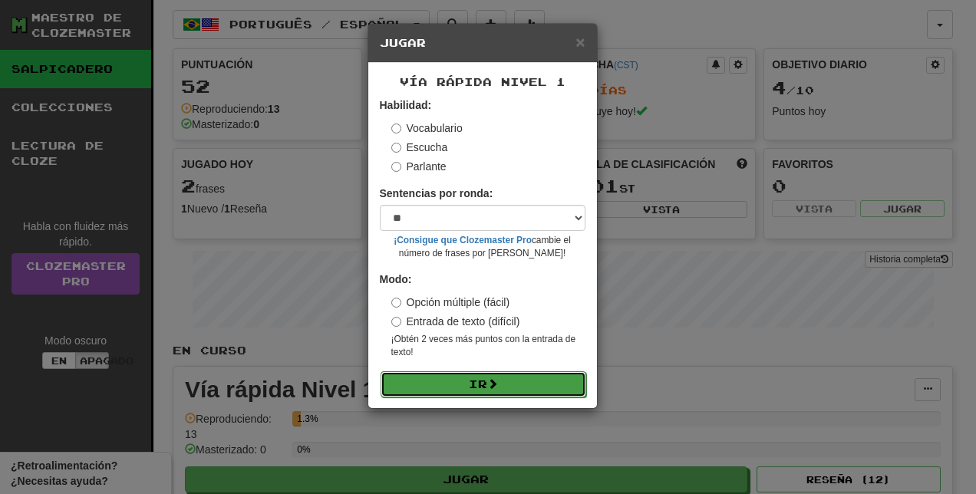
click at [573, 381] on button "Ir" at bounding box center [484, 384] width 206 height 26
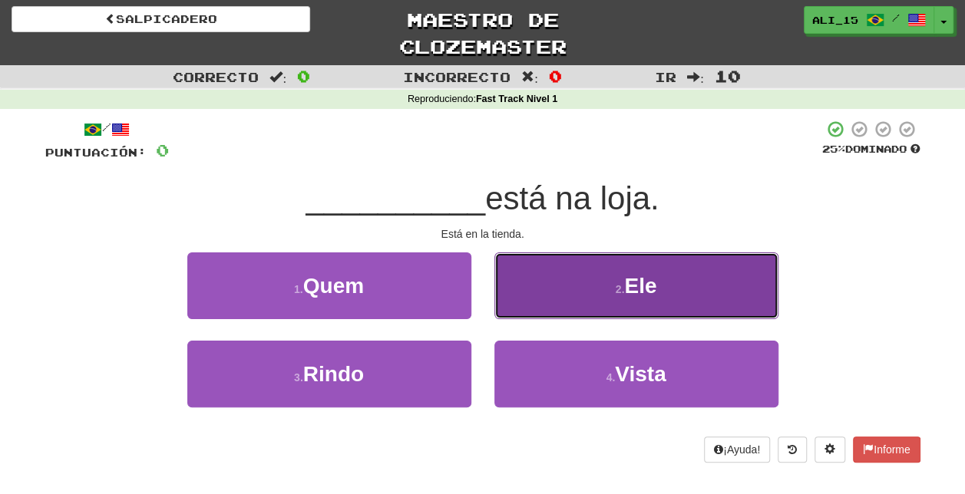
click at [518, 292] on button "2 . Ele" at bounding box center [636, 285] width 284 height 67
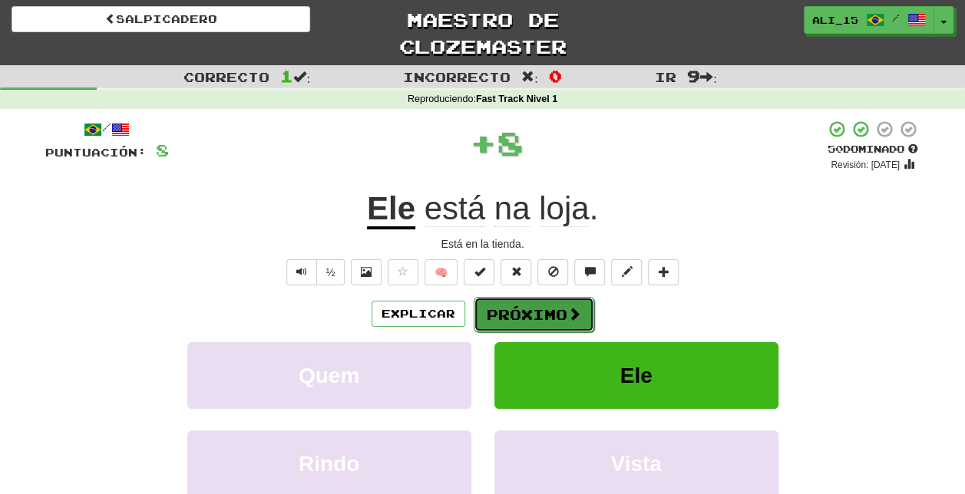
click at [518, 316] on font "Próximo" at bounding box center [527, 314] width 81 height 17
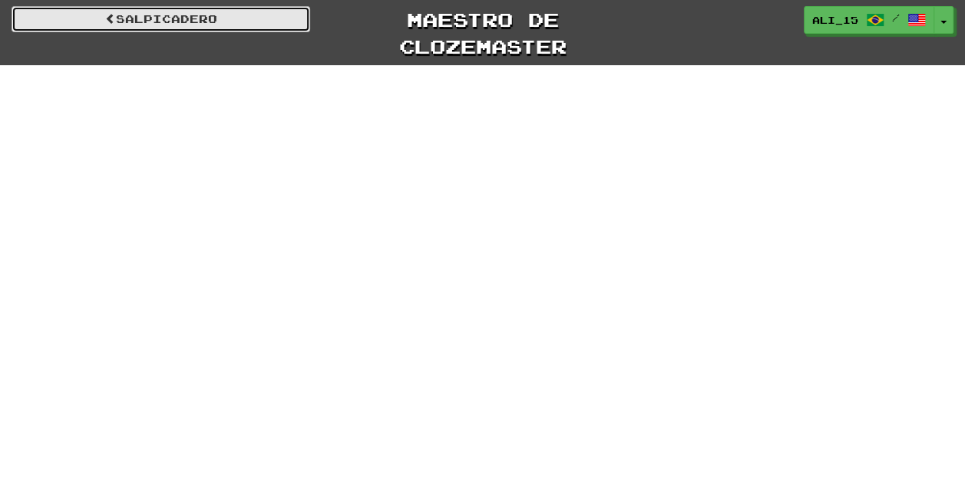
click at [302, 16] on link "Salpicadero" at bounding box center [161, 19] width 299 height 26
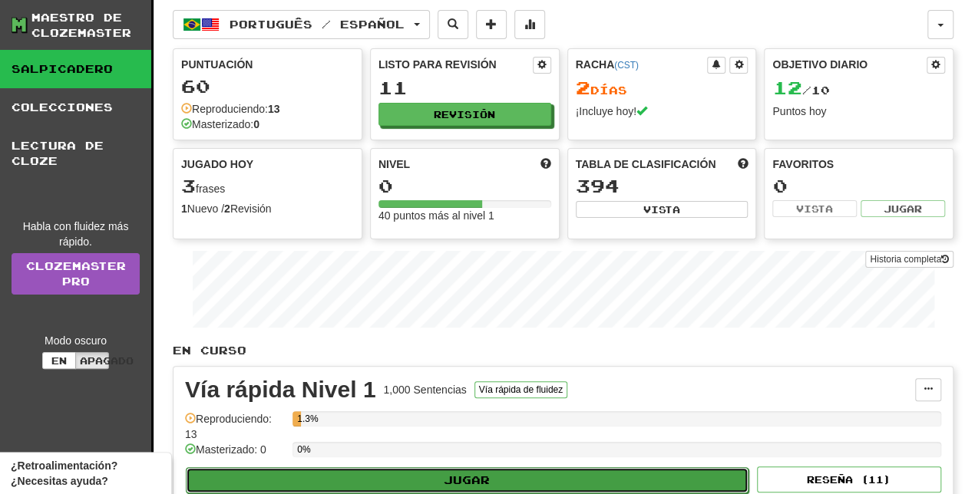
click at [460, 472] on button "Jugar" at bounding box center [467, 480] width 563 height 26
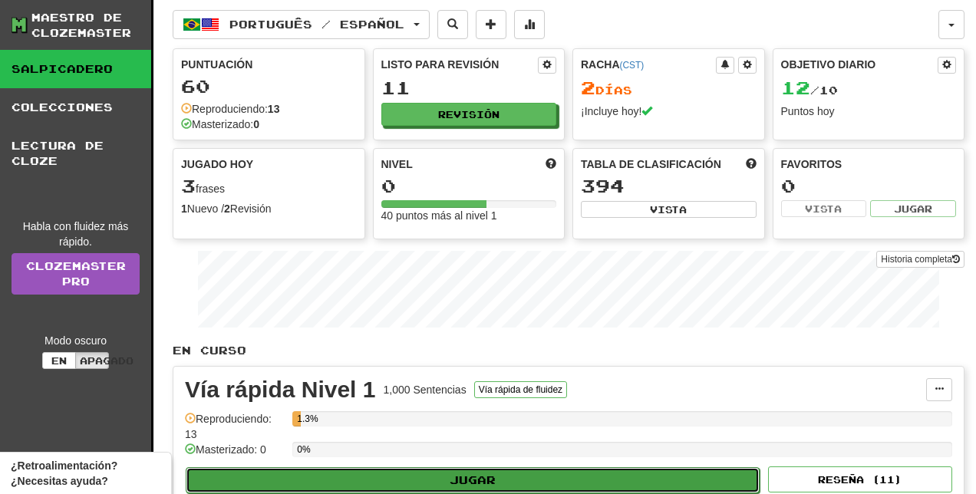
select select "**"
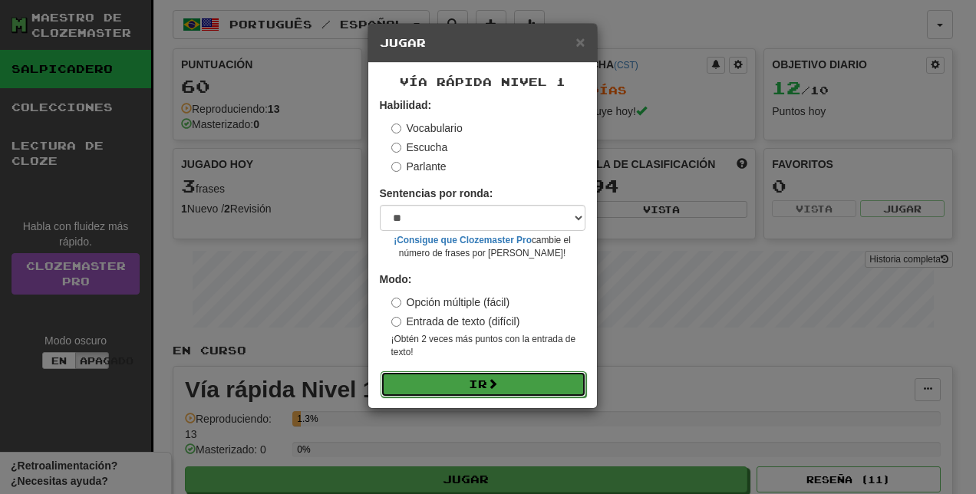
click at [452, 378] on button "Ir" at bounding box center [484, 384] width 206 height 26
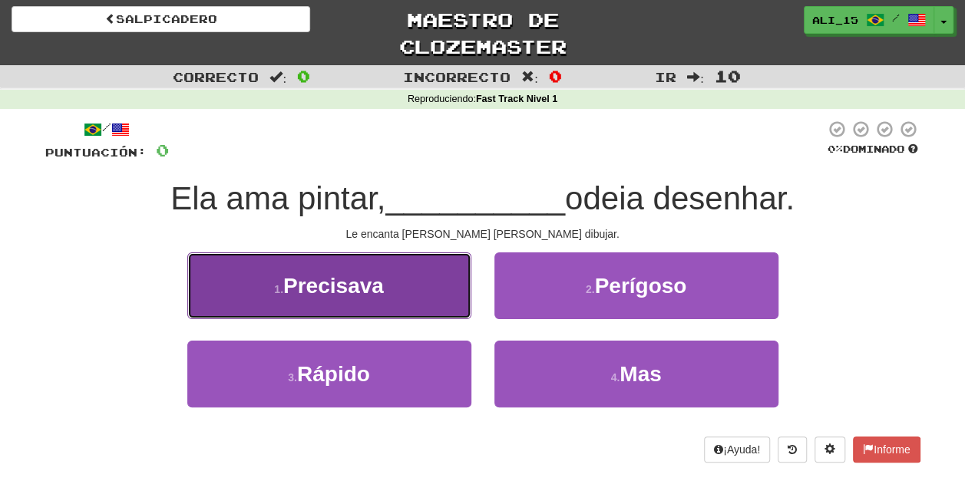
click at [375, 283] on span "Precisava" at bounding box center [333, 286] width 101 height 24
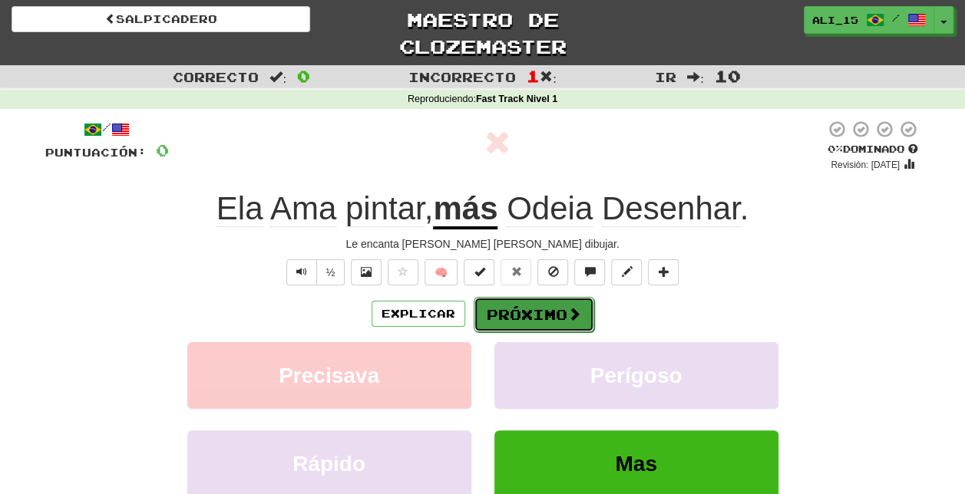
click at [549, 304] on button "Próximo" at bounding box center [534, 314] width 120 height 35
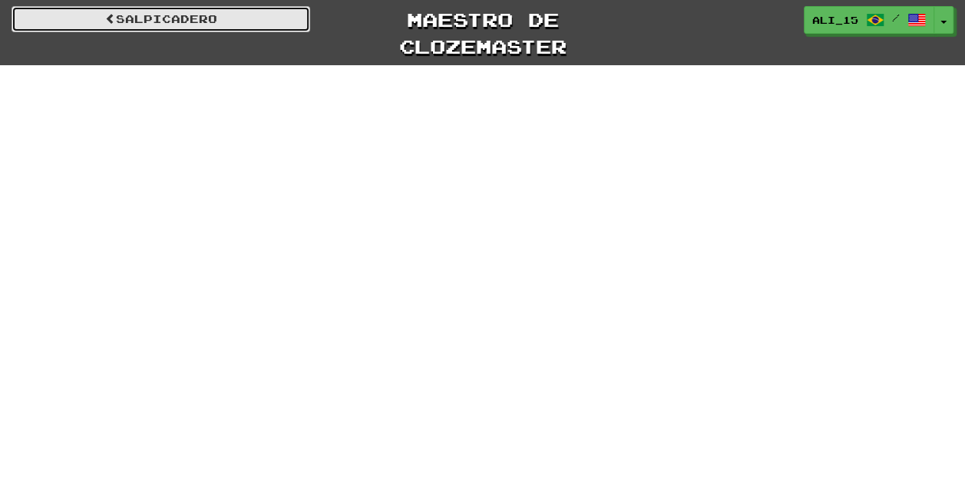
click at [280, 23] on link "Salpicadero" at bounding box center [161, 19] width 299 height 26
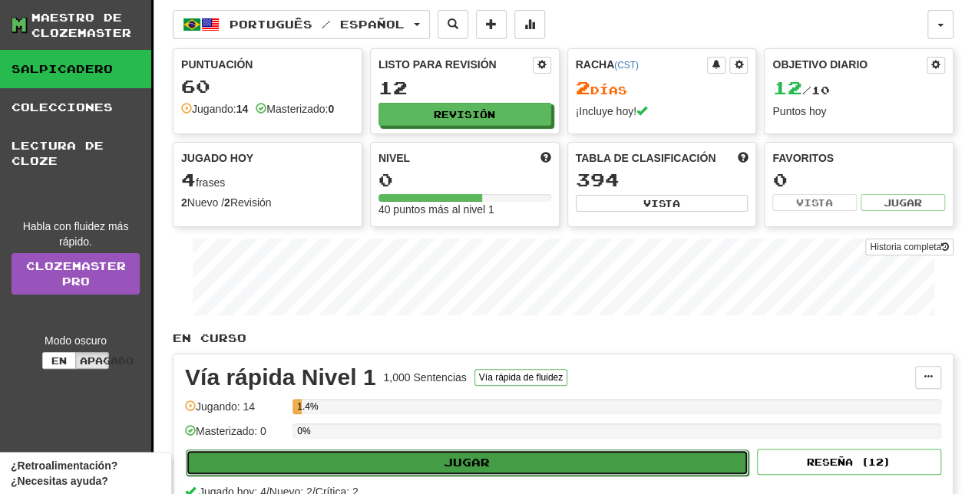
click at [485, 457] on button "Jugar" at bounding box center [467, 463] width 563 height 26
select select "**"
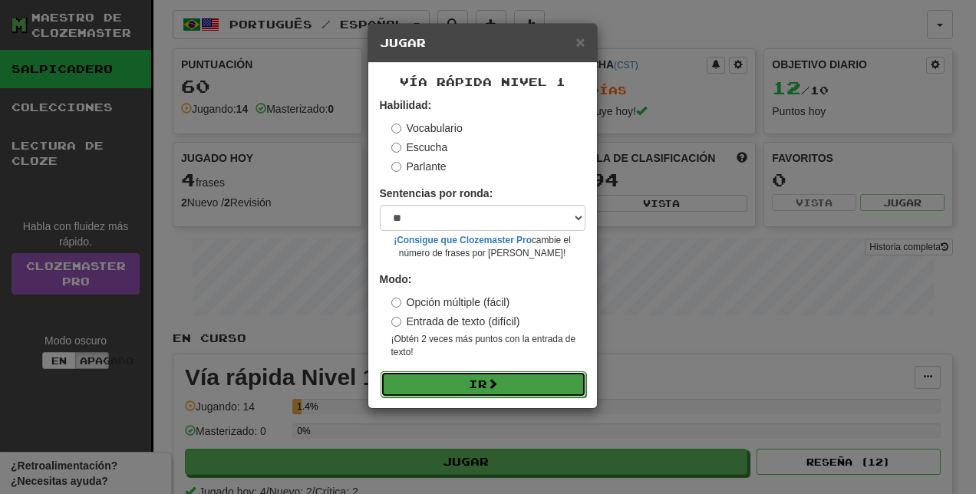
click at [477, 384] on font "Ir" at bounding box center [478, 384] width 18 height 13
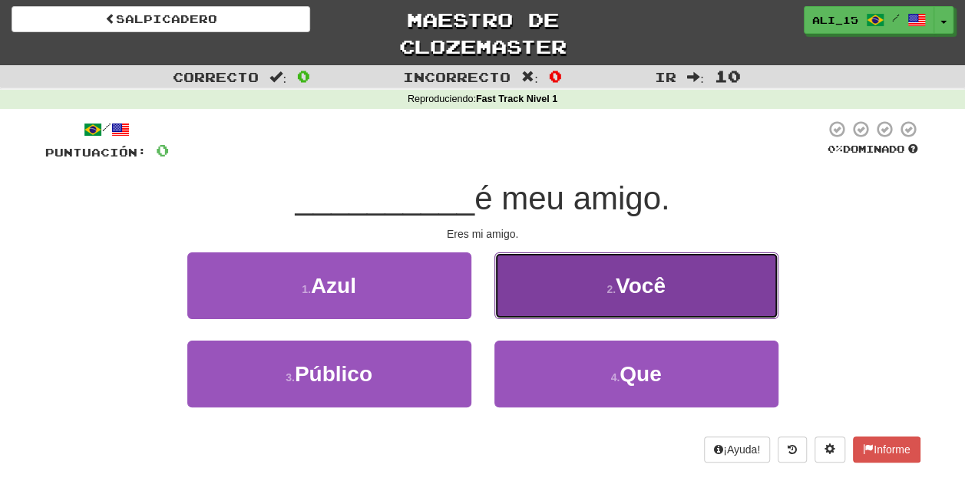
click at [508, 316] on button "2 . Você" at bounding box center [636, 285] width 284 height 67
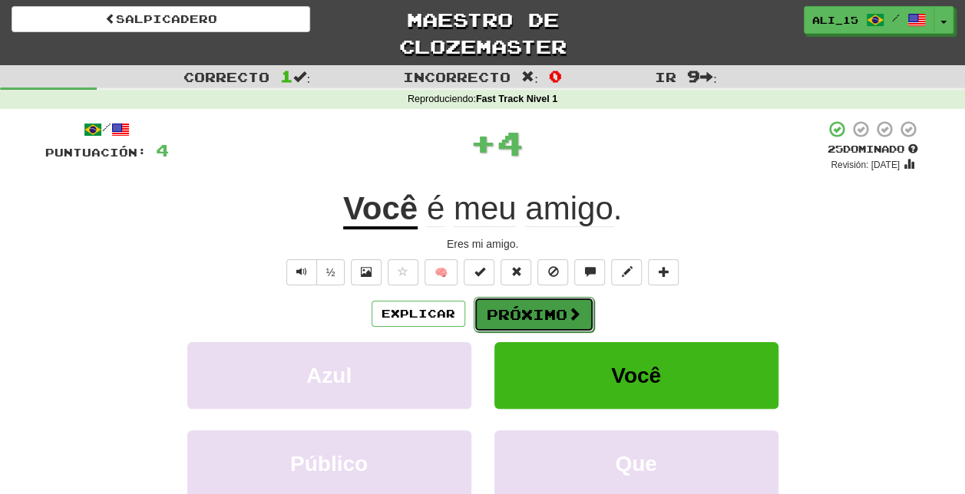
click at [505, 322] on button "Próximo" at bounding box center [534, 314] width 120 height 35
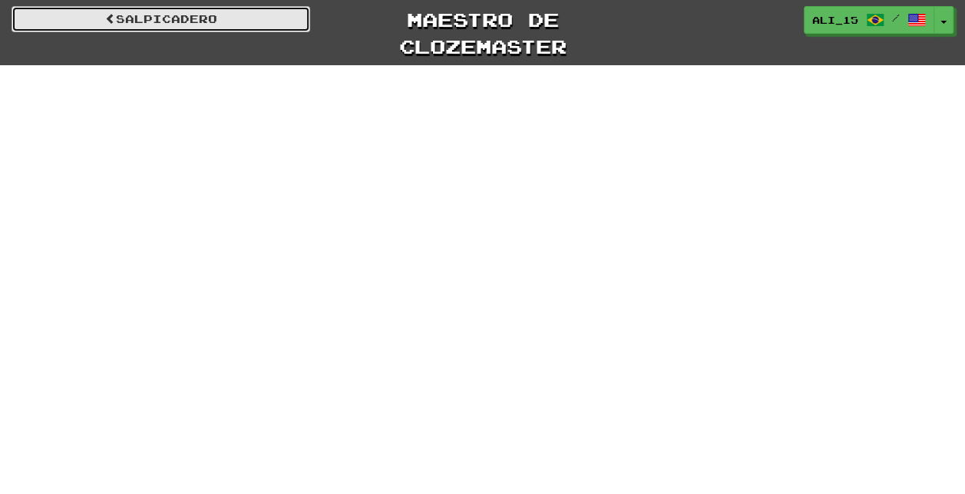
click at [286, 21] on link "Salpicadero" at bounding box center [161, 19] width 299 height 26
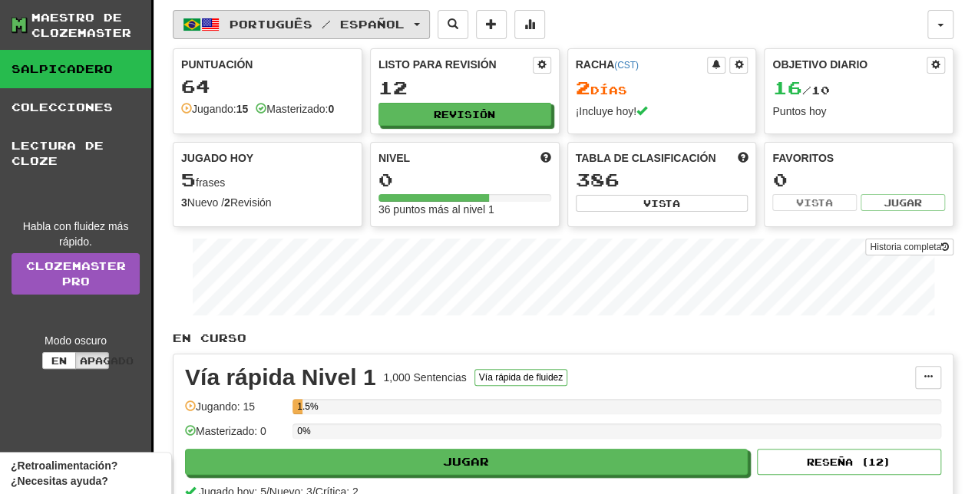
click at [382, 15] on button "Português / Español" at bounding box center [301, 24] width 257 height 29
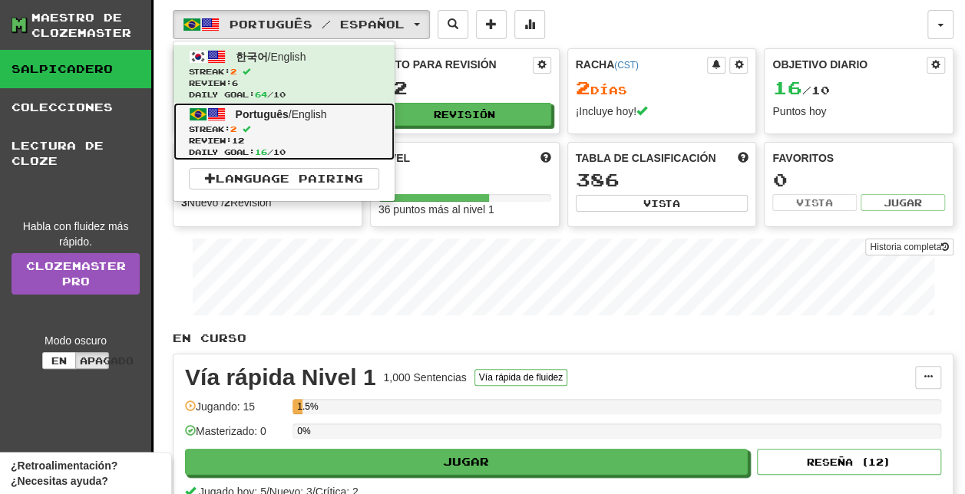
click at [321, 122] on link "Português / English Streak: 2 Review: 12 Daily Goal: 16 / 10" at bounding box center [283, 132] width 221 height 58
